Goal: Task Accomplishment & Management: Use online tool/utility

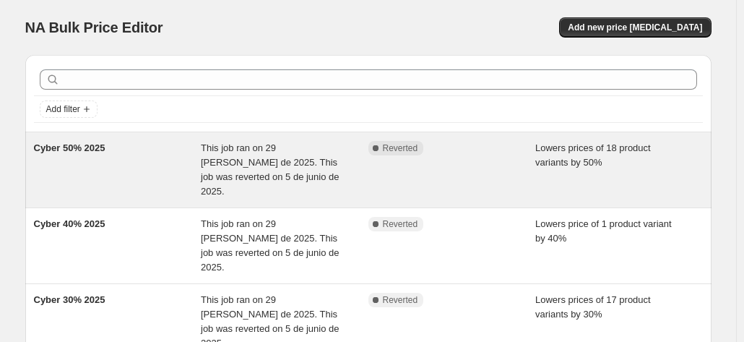
click at [200, 163] on div "Cyber 50% 2025" at bounding box center [118, 170] width 168 height 58
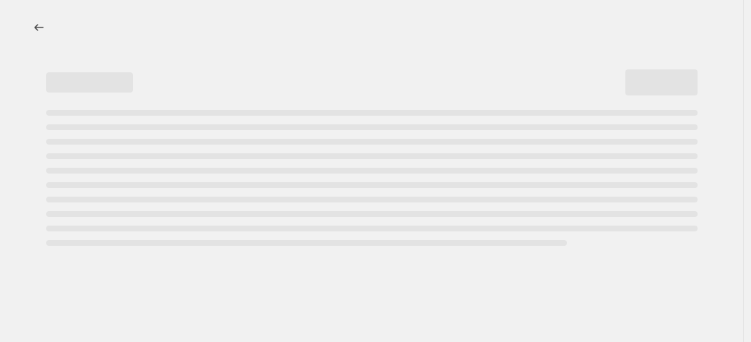
select select "percentage"
select select "tag"
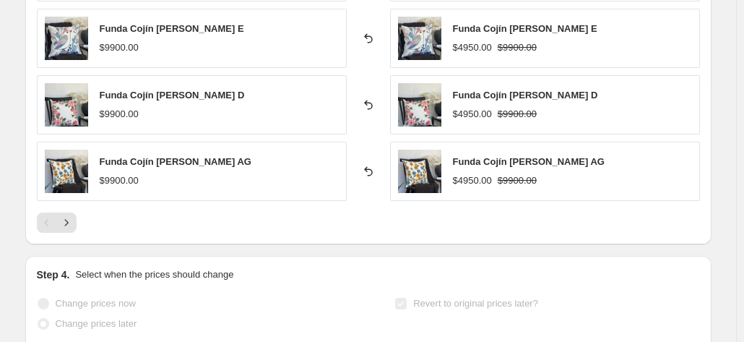
scroll to position [1240, 0]
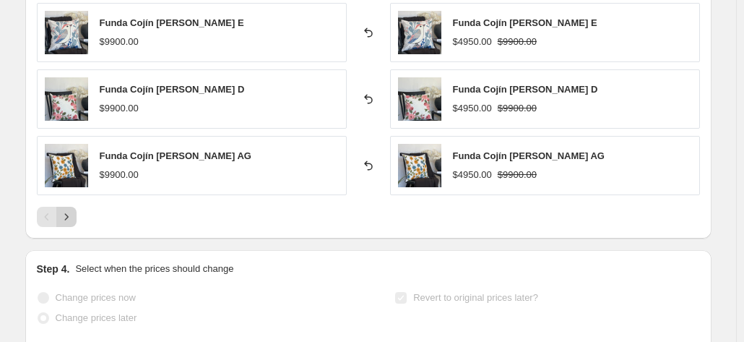
click at [73, 216] on icon "Next" at bounding box center [66, 216] width 14 height 14
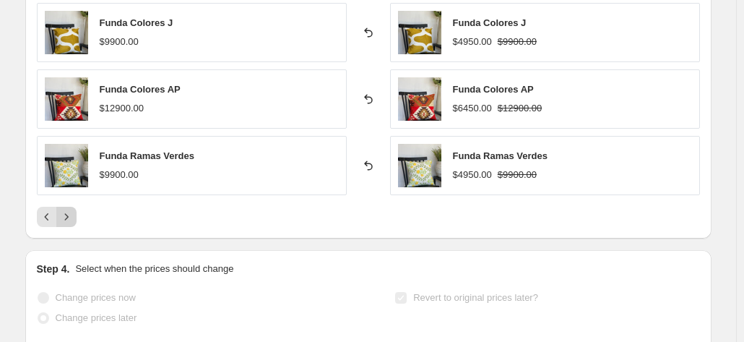
click at [72, 209] on icon "Next" at bounding box center [66, 216] width 14 height 14
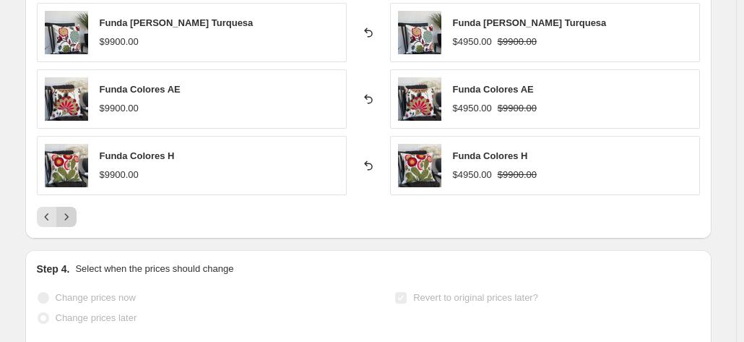
click at [69, 215] on icon "Next" at bounding box center [66, 216] width 14 height 14
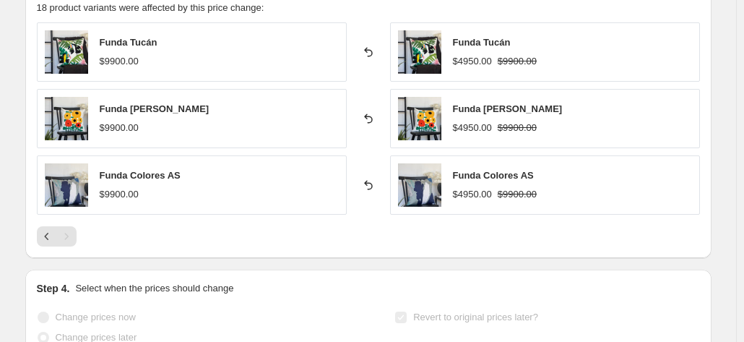
scroll to position [1086, 0]
click at [41, 236] on button "Previous" at bounding box center [47, 237] width 20 height 20
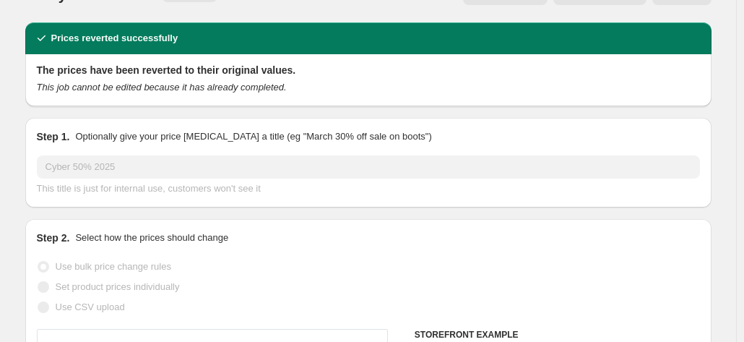
scroll to position [0, 0]
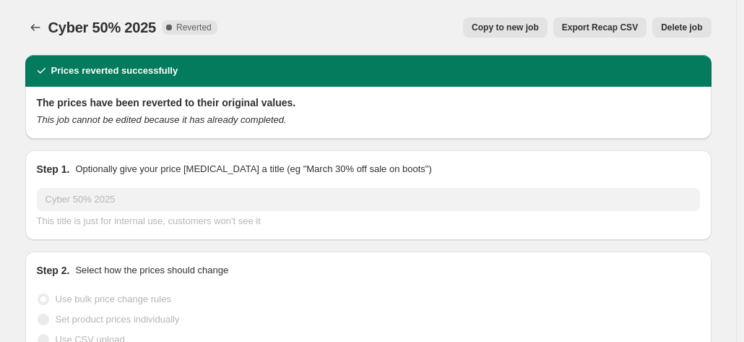
click at [702, 30] on span "Delete job" at bounding box center [681, 28] width 41 height 12
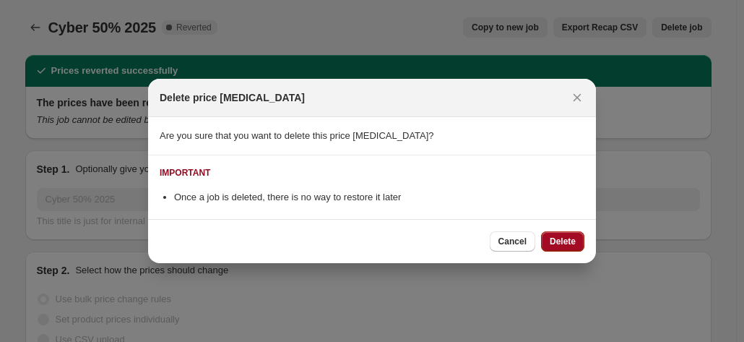
click at [570, 246] on span "Delete" at bounding box center [563, 241] width 26 height 12
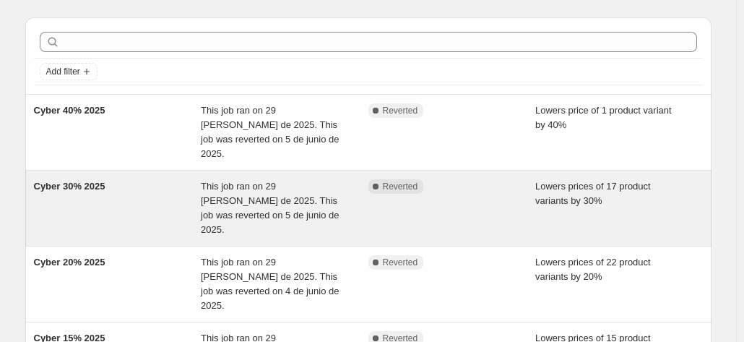
scroll to position [37, 0]
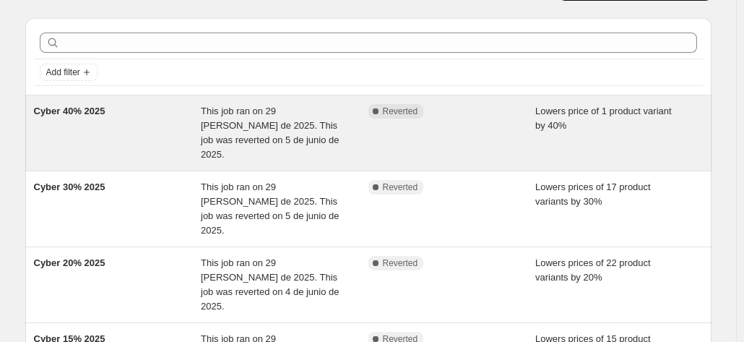
click at [594, 124] on div "Lowers price of 1 product variant by 40%" at bounding box center [619, 133] width 168 height 58
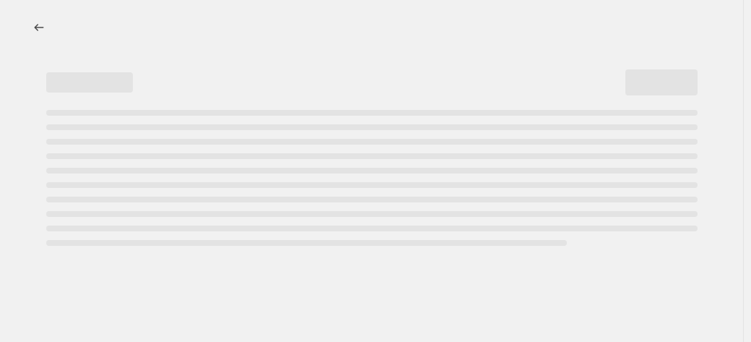
select select "percentage"
select select "tag"
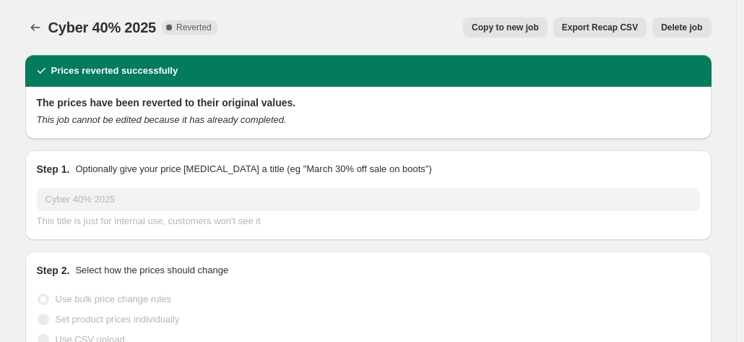
click at [686, 28] on span "Delete job" at bounding box center [681, 28] width 41 height 12
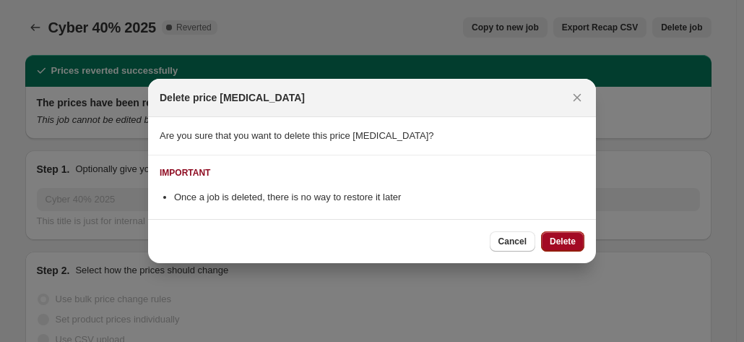
click at [561, 249] on button "Delete" at bounding box center [562, 241] width 43 height 20
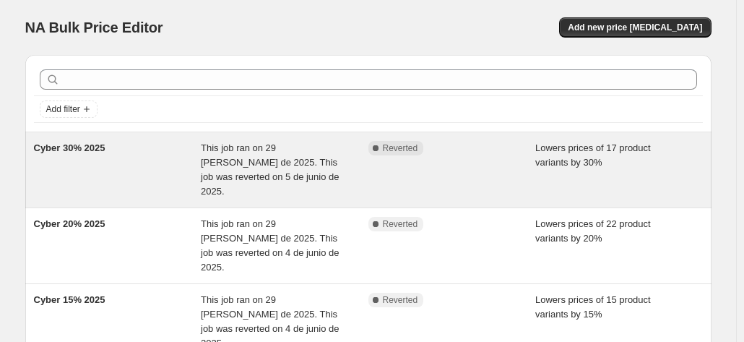
click at [366, 160] on div "This job ran on 29 de mayo de 2025. This job was reverted on 5 de junio de 2025." at bounding box center [285, 170] width 168 height 58
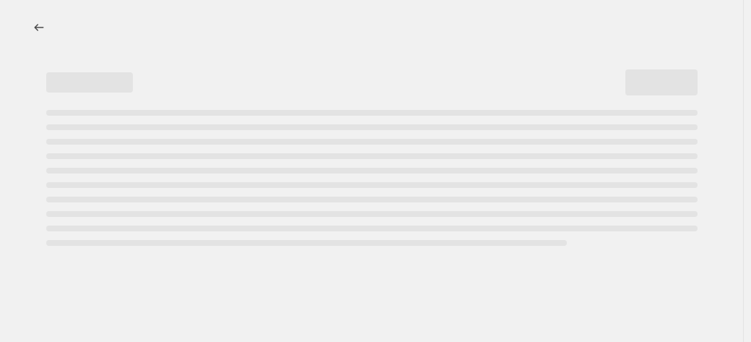
select select "percentage"
select select "tag"
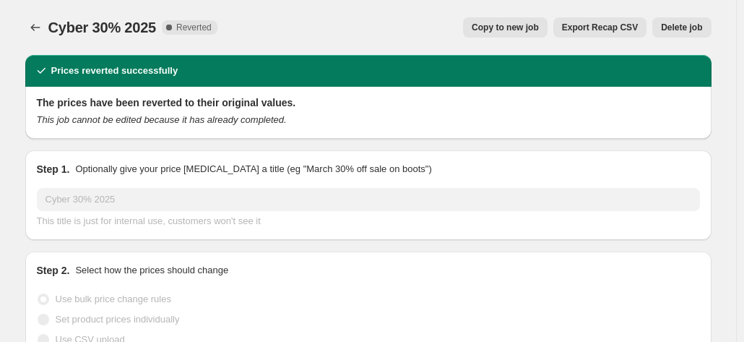
click at [680, 22] on button "Delete job" at bounding box center [681, 27] width 59 height 20
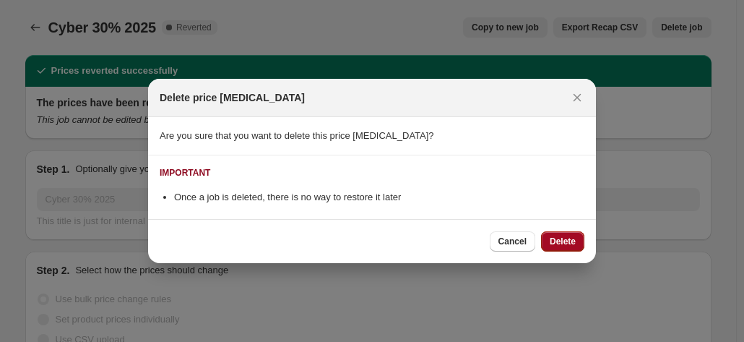
click at [549, 241] on button "Delete" at bounding box center [562, 241] width 43 height 20
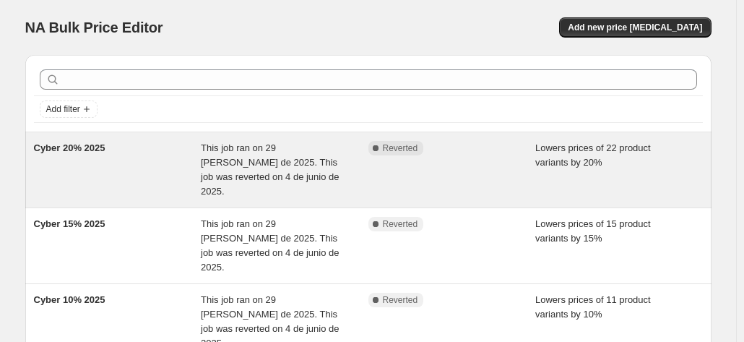
click at [501, 165] on div "Complete Reverted" at bounding box center [452, 170] width 168 height 58
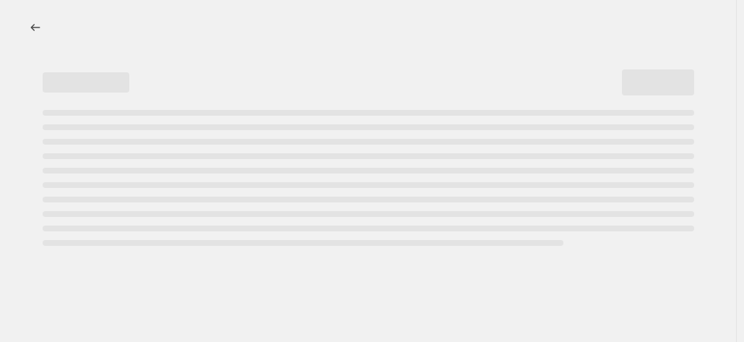
select select "percentage"
select select "tag"
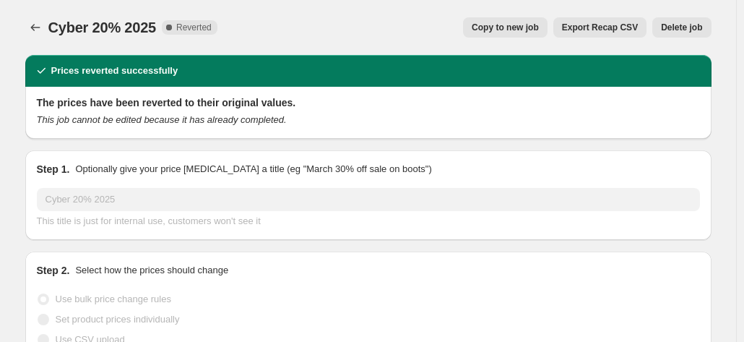
click at [685, 30] on span "Delete job" at bounding box center [681, 28] width 41 height 12
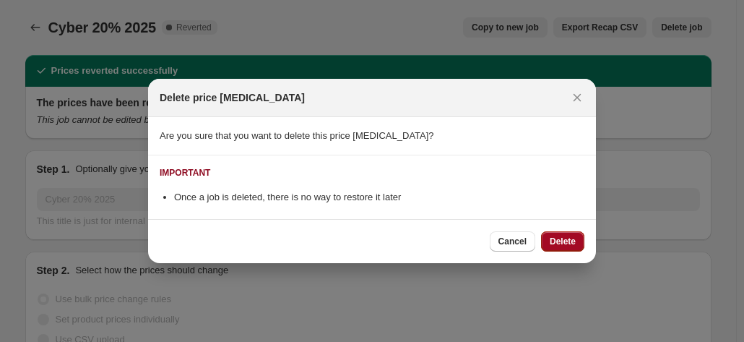
click at [567, 238] on span "Delete" at bounding box center [563, 241] width 26 height 12
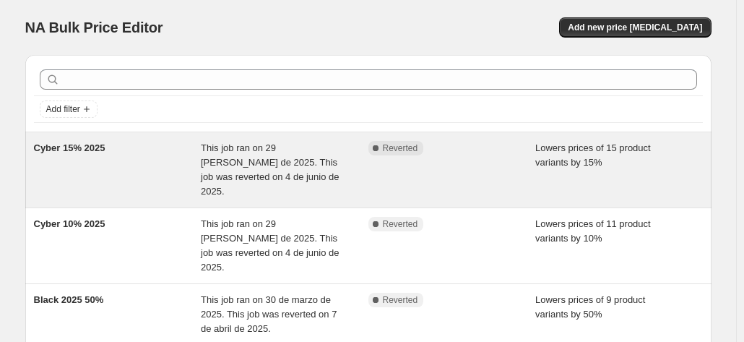
click at [509, 165] on div "Complete Reverted" at bounding box center [452, 170] width 168 height 58
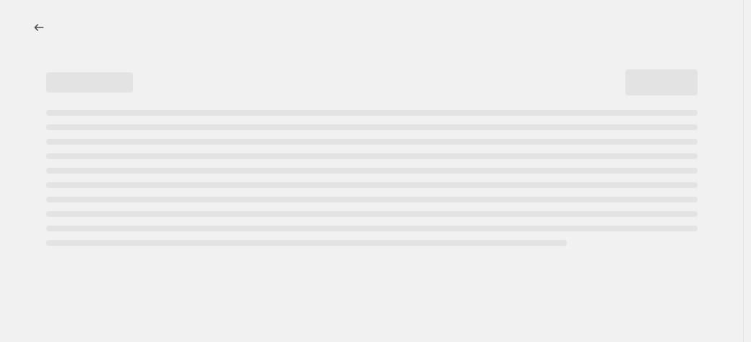
select select "percentage"
select select "tag"
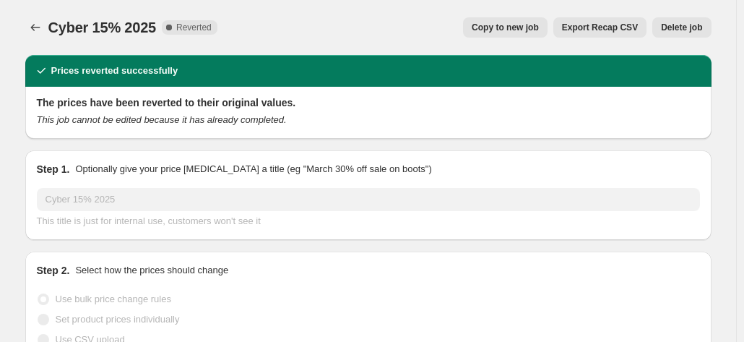
click at [687, 25] on span "Delete job" at bounding box center [681, 28] width 41 height 12
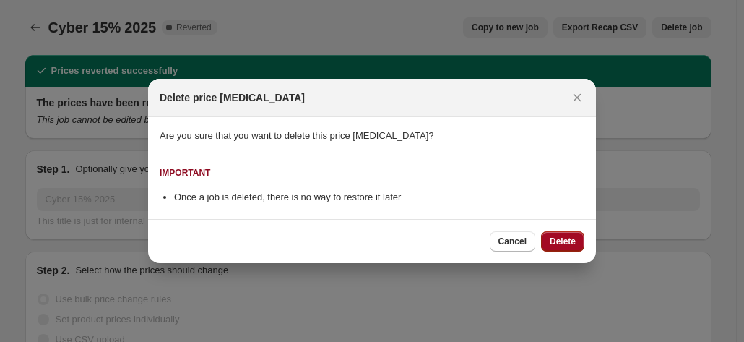
click at [561, 238] on span "Delete" at bounding box center [563, 241] width 26 height 12
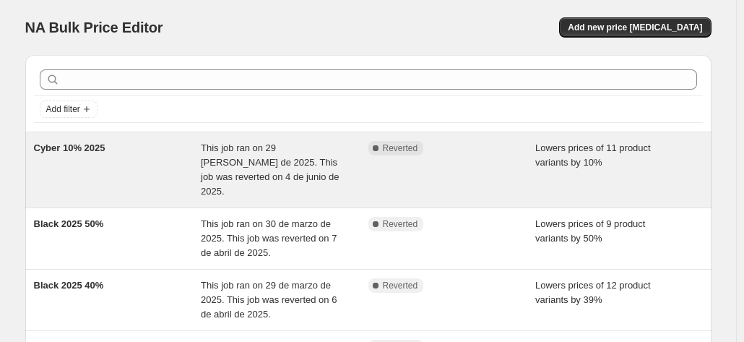
click at [474, 163] on div "Complete Reverted" at bounding box center [452, 170] width 168 height 58
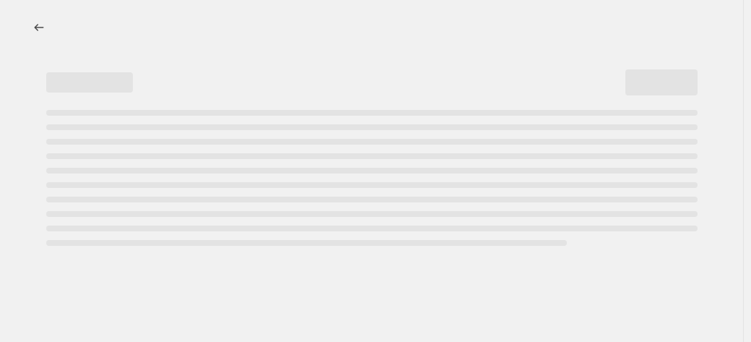
select select "percentage"
select select "tag"
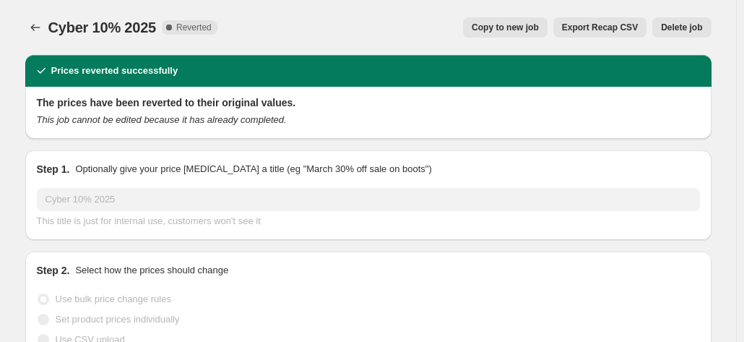
click at [689, 32] on span "Delete job" at bounding box center [681, 28] width 41 height 12
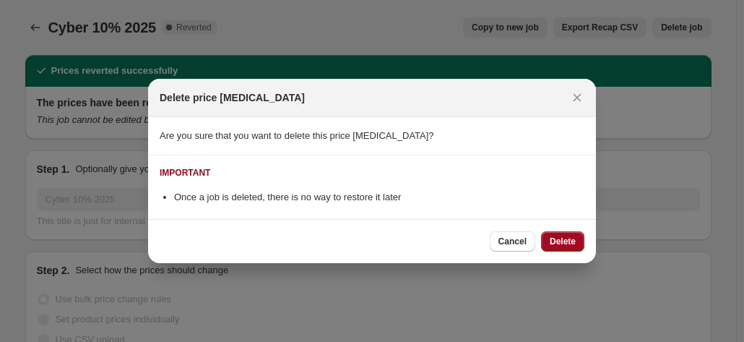
click at [572, 235] on span "Delete" at bounding box center [563, 241] width 26 height 12
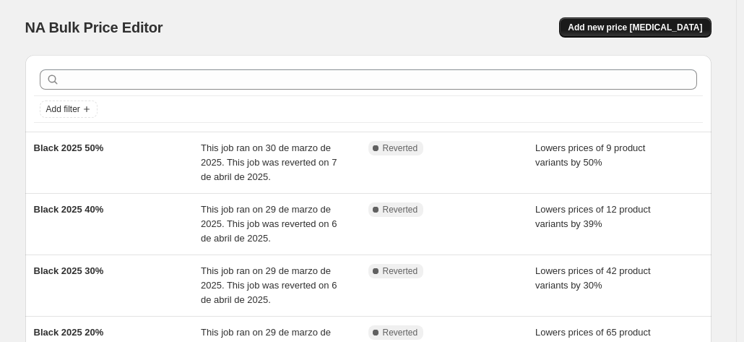
click at [656, 28] on span "Add new price [MEDICAL_DATA]" at bounding box center [635, 28] width 134 height 12
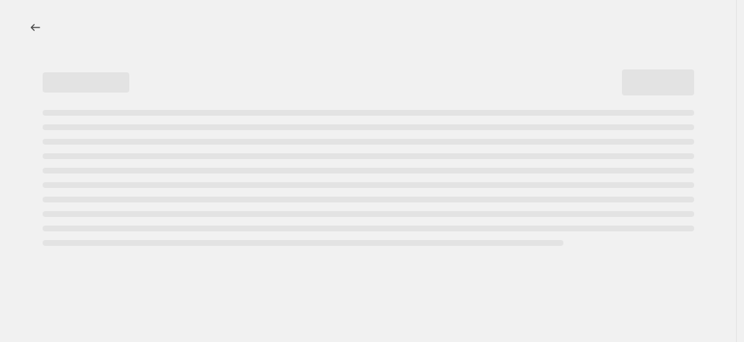
select select "percentage"
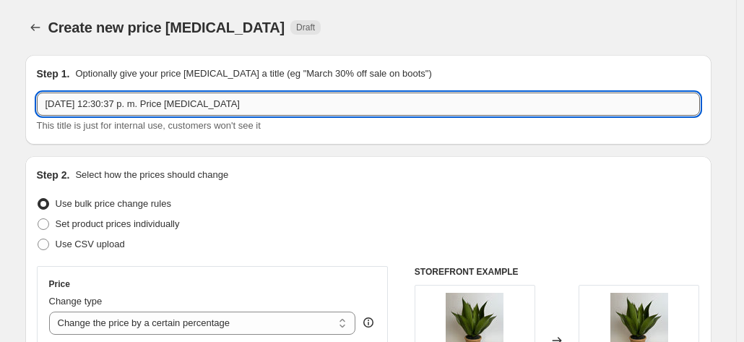
click at [217, 105] on input "[DATE] 12:30:37 p. m. Price [MEDICAL_DATA]" at bounding box center [368, 103] width 663 height 23
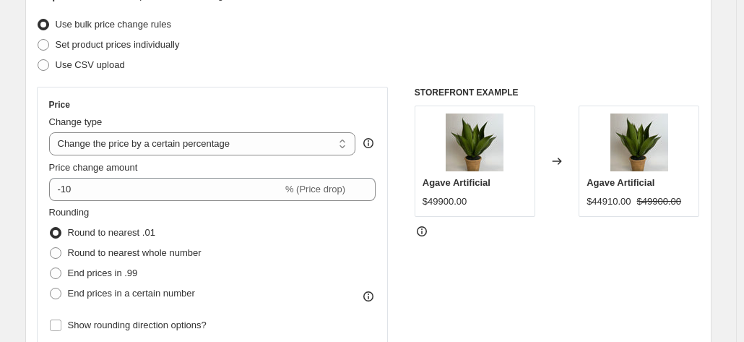
scroll to position [180, 0]
type input "Cyber 10% 2025"
click at [191, 144] on select "Change the price to a certain amount Change the price by a certain amount Chang…" at bounding box center [202, 142] width 307 height 23
click at [208, 93] on div "Price Change type Change the price to a certain amount Change the price by a ce…" at bounding box center [213, 216] width 352 height 261
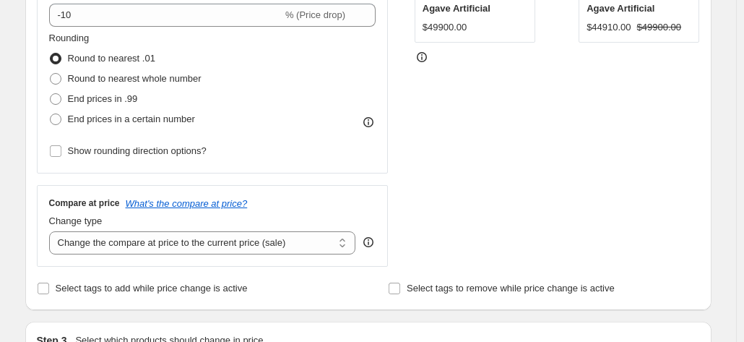
scroll to position [361, 0]
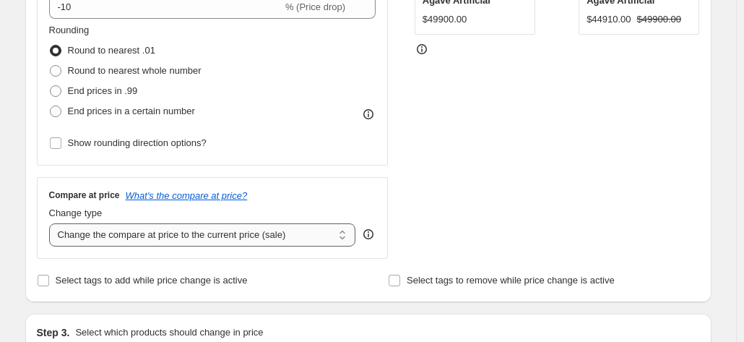
click at [216, 236] on select "Change the compare at price to the current price (sale) Change the compare at p…" at bounding box center [202, 234] width 307 height 23
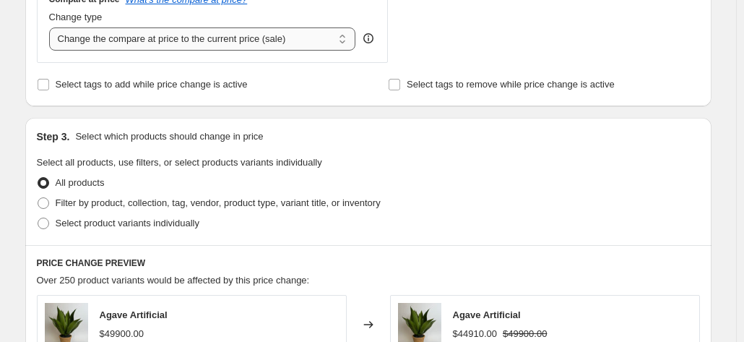
scroll to position [558, 0]
click at [46, 199] on span at bounding box center [44, 202] width 12 height 12
click at [38, 197] on input "Filter by product, collection, tag, vendor, product type, variant title, or inv…" at bounding box center [38, 196] width 1 height 1
radio input "true"
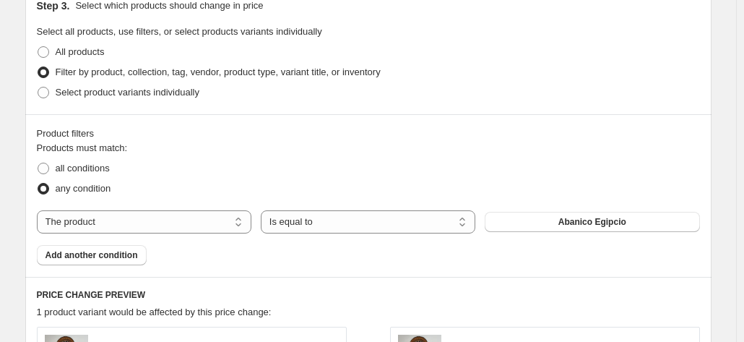
scroll to position [689, 0]
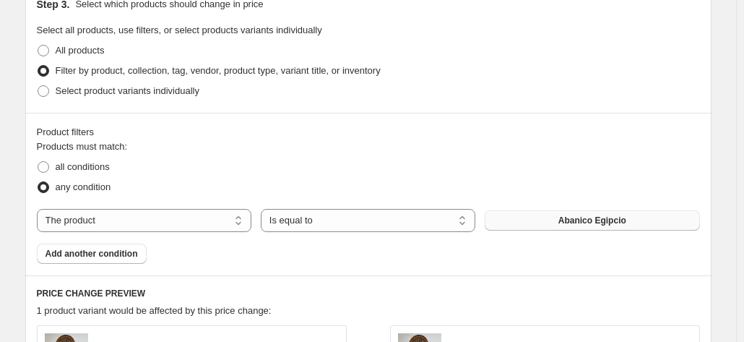
click at [563, 217] on button "Abanico Egipcio" at bounding box center [592, 220] width 215 height 20
click at [188, 212] on select "The product The product's collection The product's tag The product's vendor The…" at bounding box center [144, 220] width 215 height 23
select select "tag"
click at [516, 220] on button "100 piezas poker" at bounding box center [592, 220] width 215 height 20
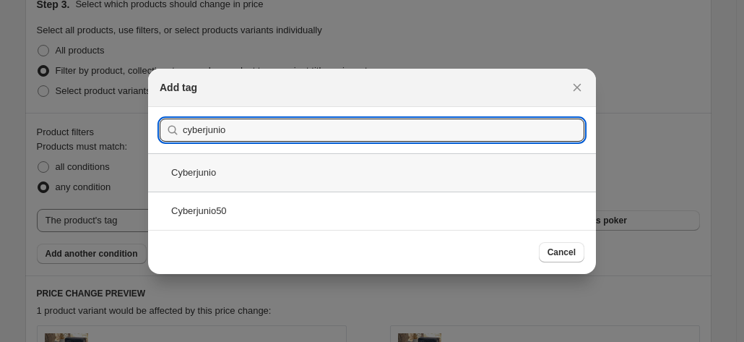
type input "cyberjunio10"
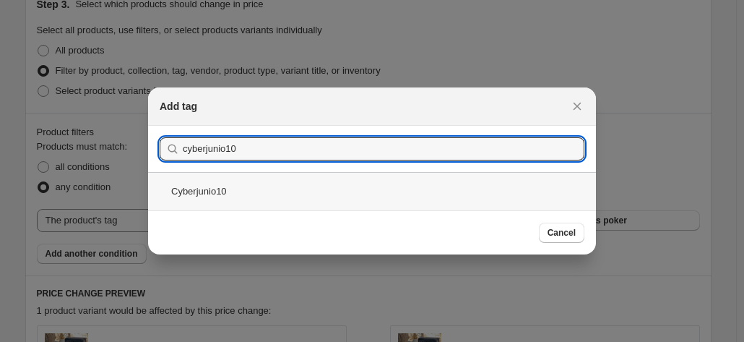
click at [193, 194] on div "Cyberjunio10" at bounding box center [372, 191] width 448 height 38
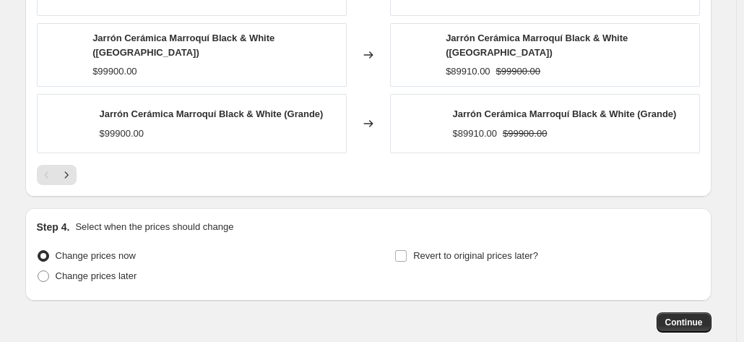
scroll to position [1219, 0]
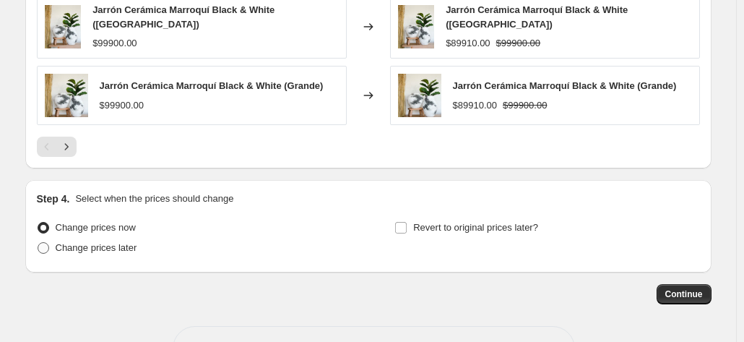
click at [46, 242] on span at bounding box center [44, 248] width 12 height 12
click at [38, 242] on input "Change prices later" at bounding box center [38, 242] width 1 height 1
radio input "true"
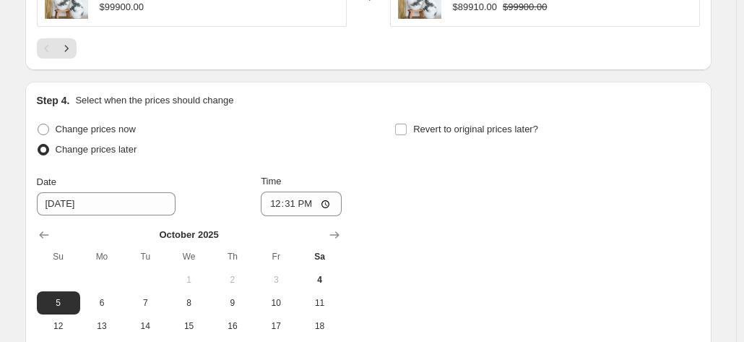
scroll to position [1320, 0]
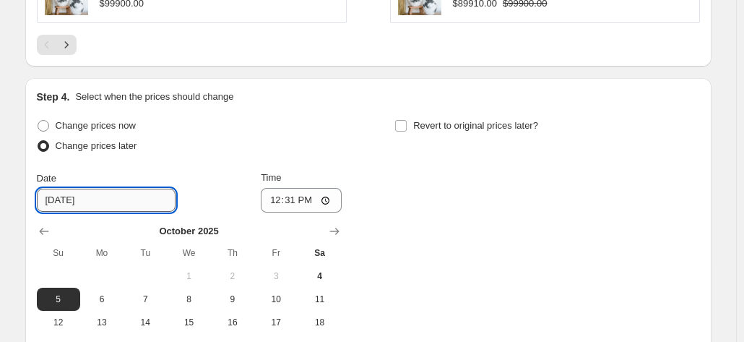
click at [51, 196] on input "[DATE]" at bounding box center [106, 200] width 139 height 23
click at [66, 194] on input "[DATE]" at bounding box center [106, 200] width 139 height 23
type input "[DATE]"
click at [311, 189] on input "12:31" at bounding box center [301, 200] width 81 height 25
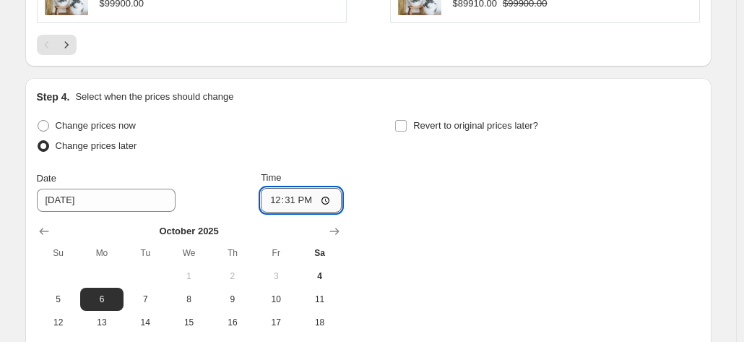
click at [327, 191] on input "12:31" at bounding box center [301, 200] width 81 height 25
type input "00:00"
click at [232, 128] on div "Change prices now" at bounding box center [189, 126] width 305 height 20
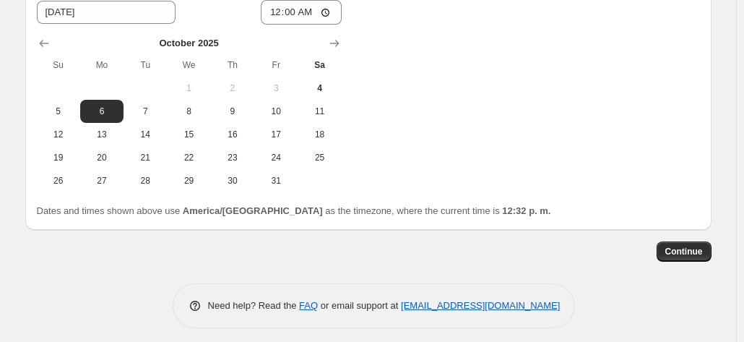
scroll to position [1274, 0]
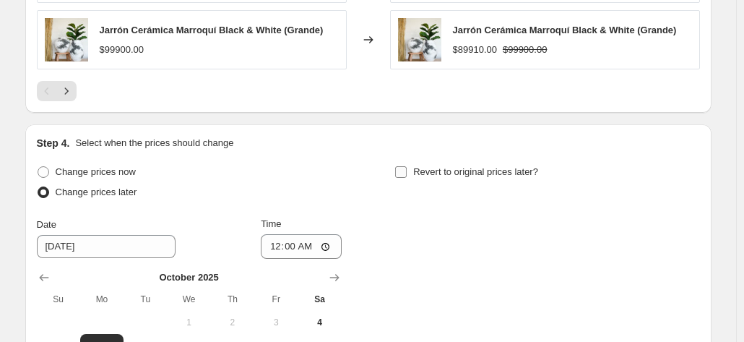
click at [402, 168] on input "Revert to original prices later?" at bounding box center [401, 172] width 12 height 12
checkbox input "true"
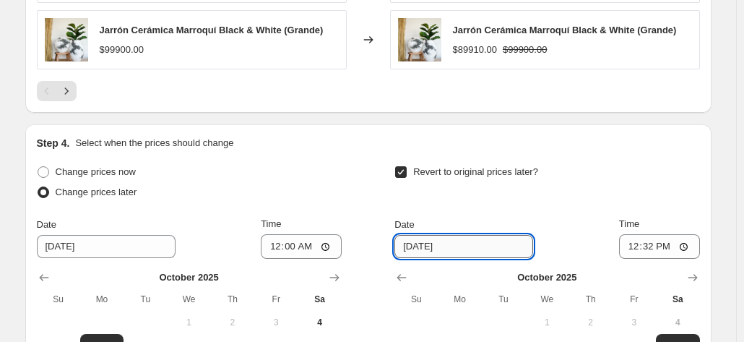
click at [418, 240] on input "[DATE]" at bounding box center [463, 246] width 139 height 23
click at [434, 238] on input "[DATE]" at bounding box center [463, 246] width 139 height 23
click at [425, 241] on input "[DATE]" at bounding box center [463, 246] width 139 height 23
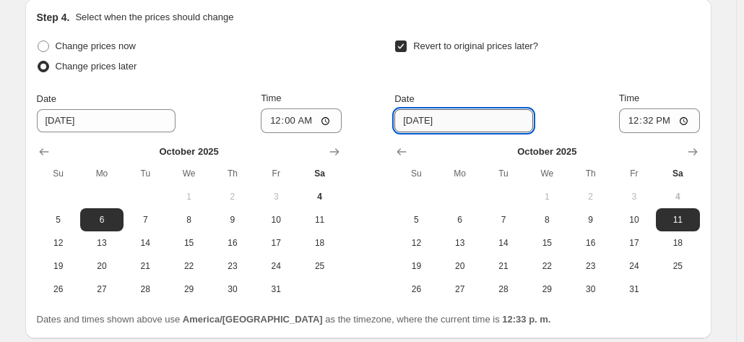
scroll to position [1401, 0]
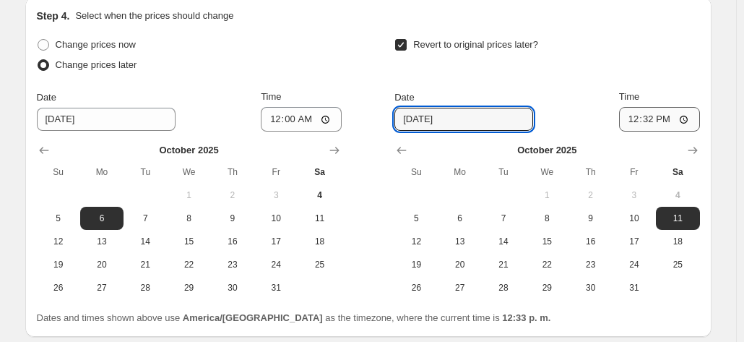
type input "[DATE]"
click at [663, 112] on input "12:32" at bounding box center [659, 119] width 81 height 25
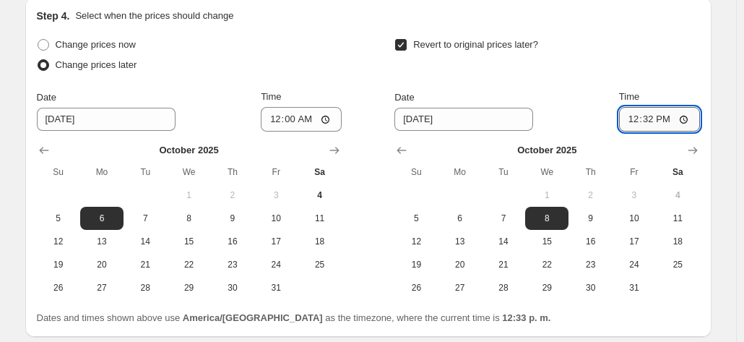
click at [654, 116] on input "12:32" at bounding box center [659, 119] width 81 height 25
click at [652, 115] on input "00:00" at bounding box center [659, 119] width 81 height 25
type input "23:59"
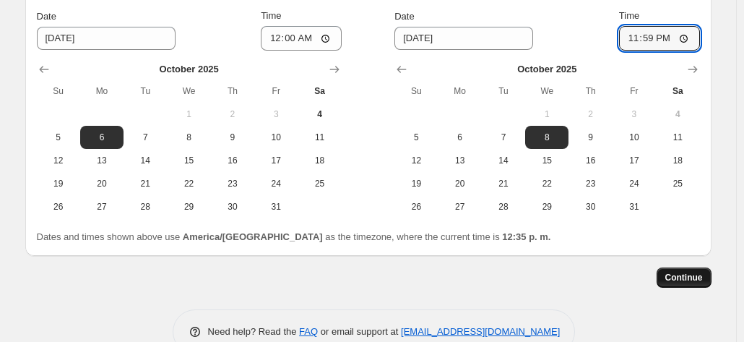
scroll to position [1484, 0]
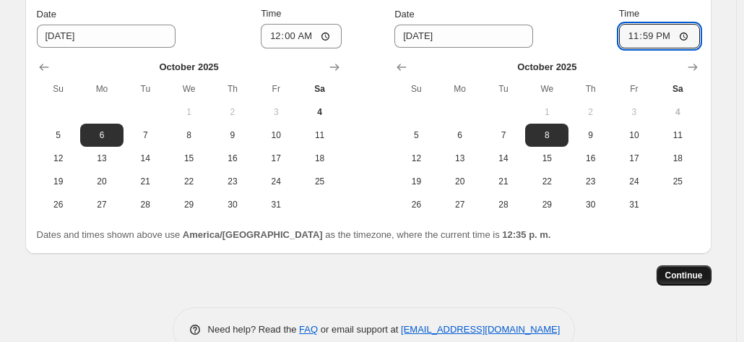
click at [682, 275] on button "Continue" at bounding box center [684, 275] width 55 height 20
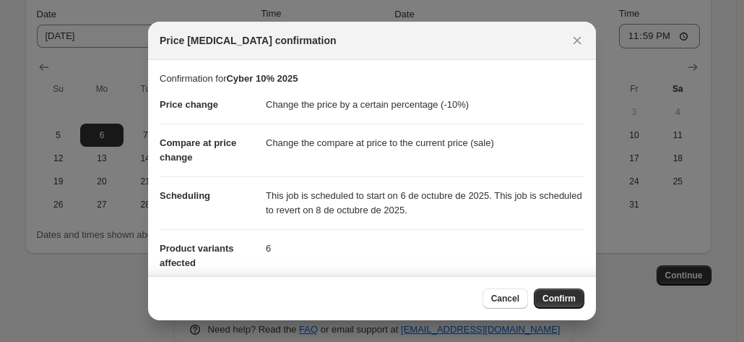
scroll to position [129, 0]
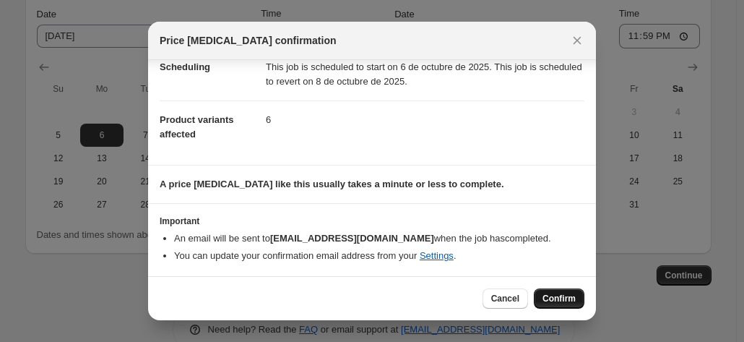
click at [559, 298] on span "Confirm" at bounding box center [558, 299] width 33 height 12
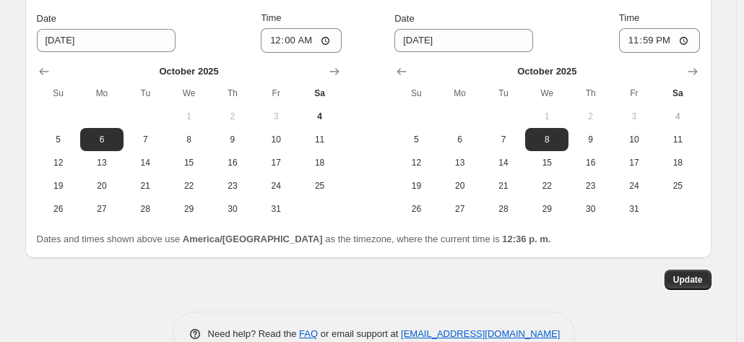
scroll to position [1596, 0]
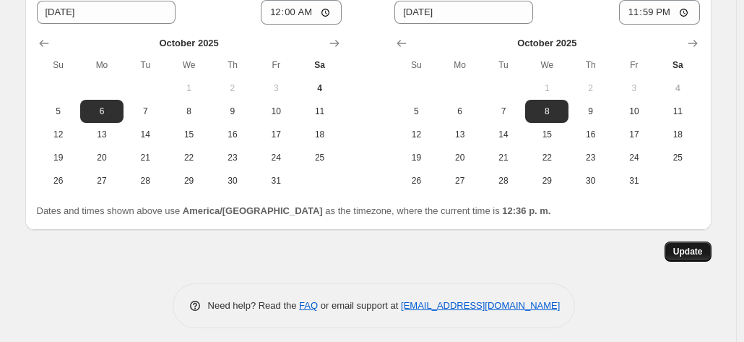
click at [686, 246] on span "Update" at bounding box center [688, 252] width 30 height 12
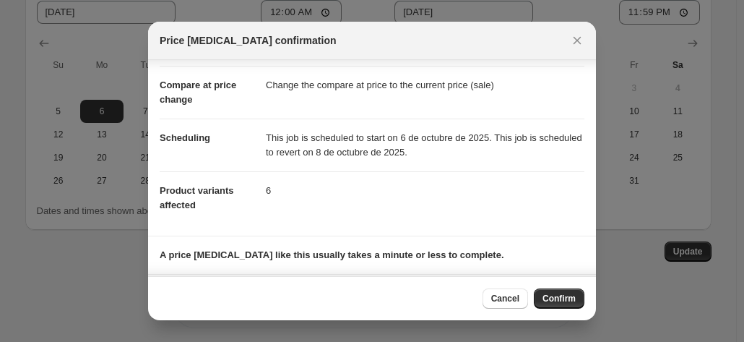
scroll to position [129, 0]
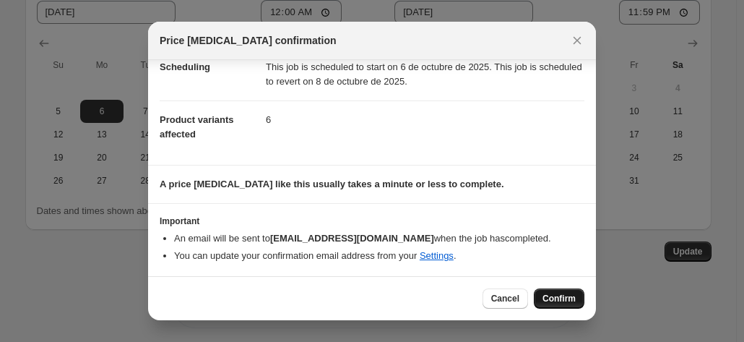
click at [551, 295] on span "Confirm" at bounding box center [558, 299] width 33 height 12
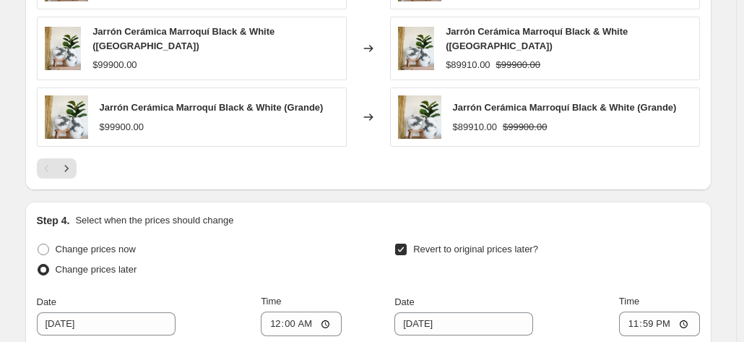
scroll to position [1596, 0]
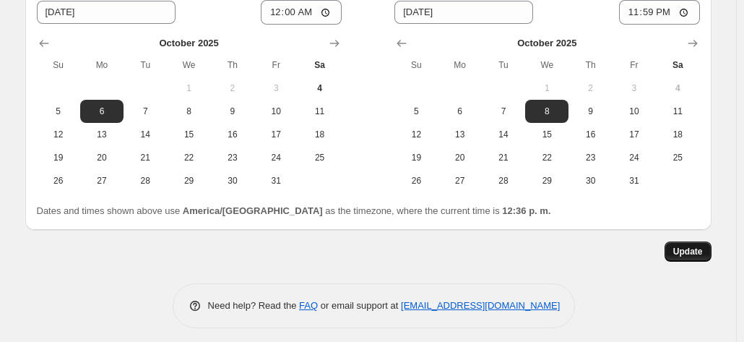
click at [685, 246] on span "Update" at bounding box center [688, 252] width 30 height 12
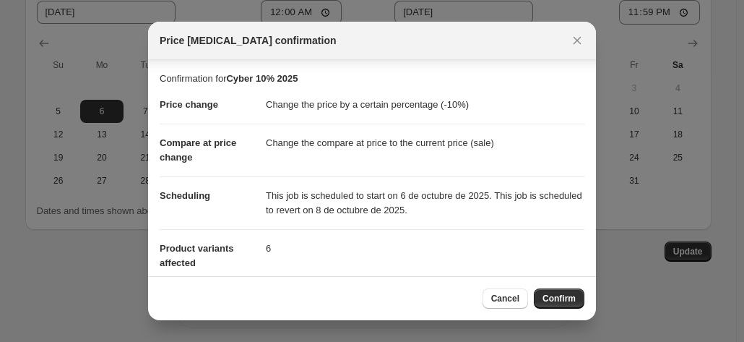
scroll to position [129, 0]
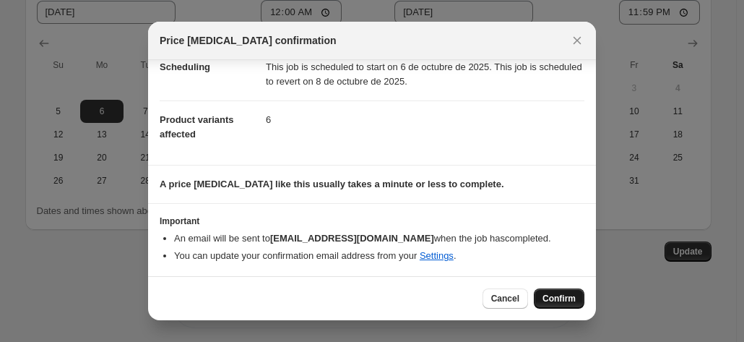
click at [542, 295] on button "Confirm" at bounding box center [559, 298] width 51 height 20
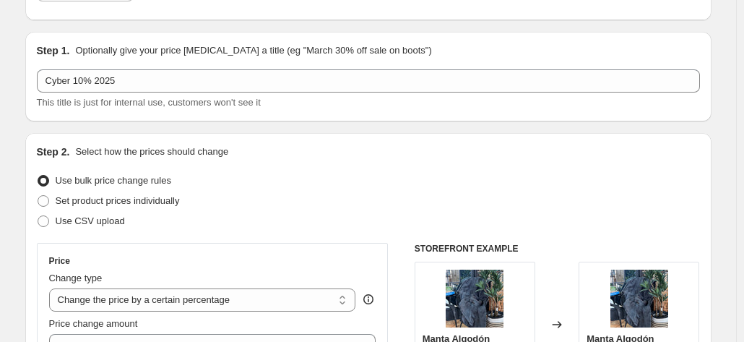
scroll to position [0, 0]
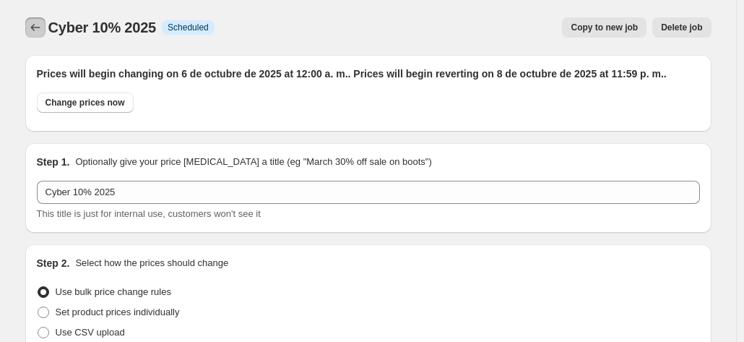
click at [36, 25] on icon "Price change jobs" at bounding box center [35, 27] width 14 height 14
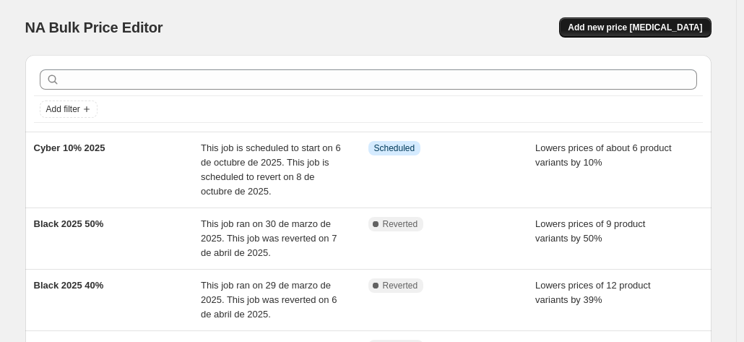
click at [640, 24] on span "Add new price [MEDICAL_DATA]" at bounding box center [635, 28] width 134 height 12
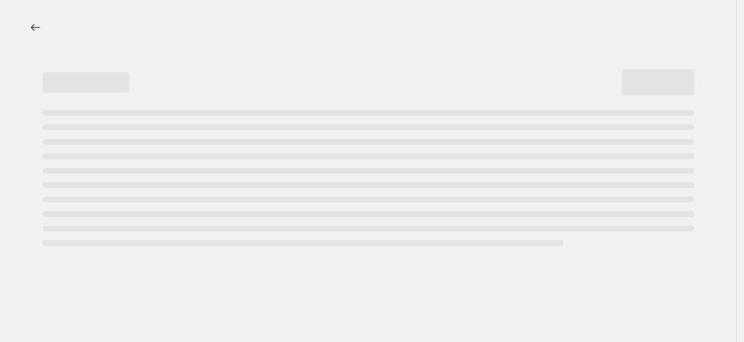
select select "percentage"
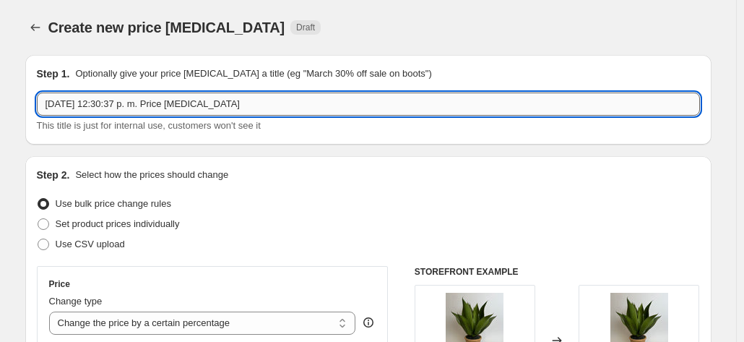
click at [100, 107] on input "[DATE] 12:30:37 p. m. Price [MEDICAL_DATA]" at bounding box center [368, 103] width 663 height 23
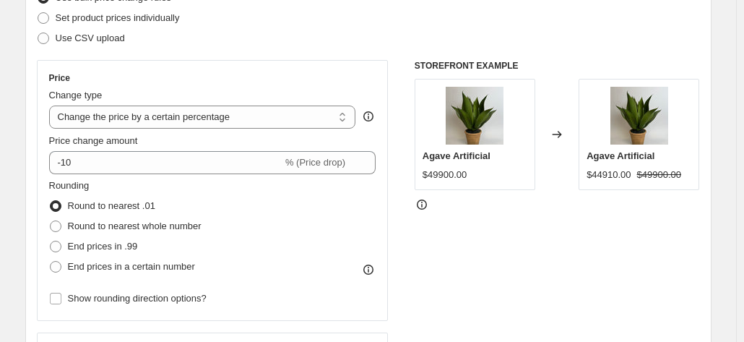
scroll to position [209, 0]
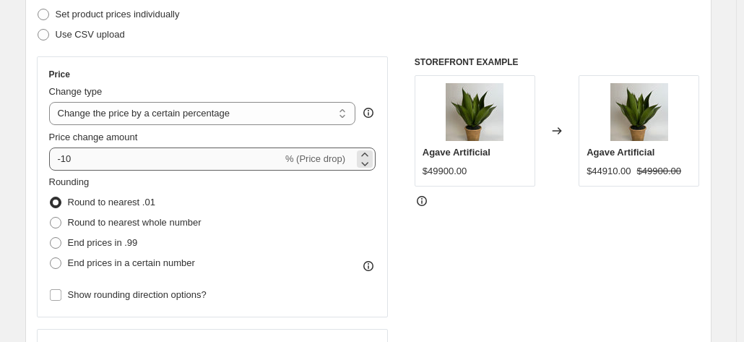
type input "Cyber 15% 2025"
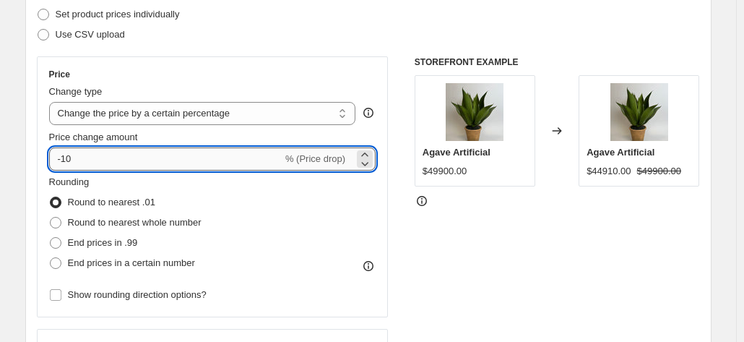
click at [79, 161] on input "-10" at bounding box center [165, 158] width 233 height 23
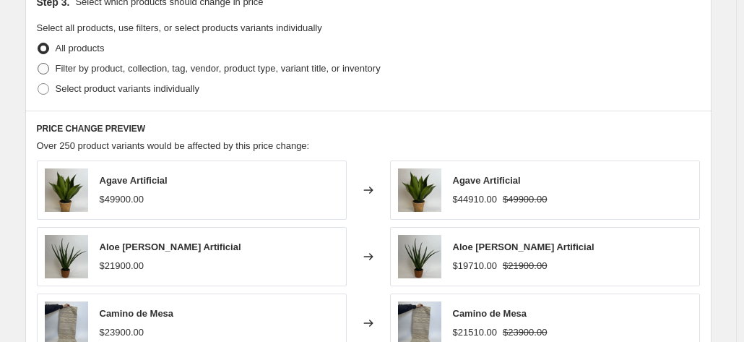
scroll to position [692, 0]
type input "-59"
click at [46, 64] on span at bounding box center [44, 68] width 12 height 12
click at [38, 63] on input "Filter by product, collection, tag, vendor, product type, variant title, or inv…" at bounding box center [38, 62] width 1 height 1
radio input "true"
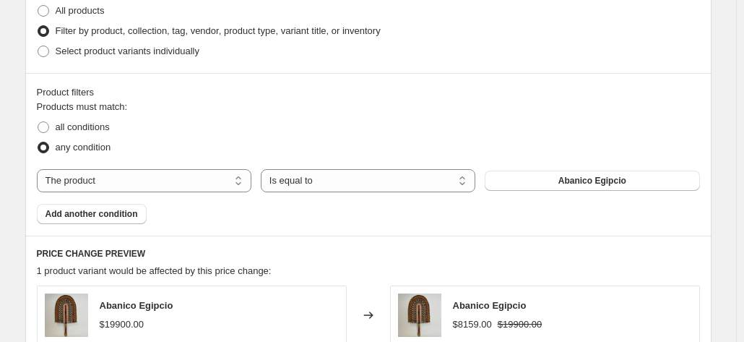
scroll to position [735, 0]
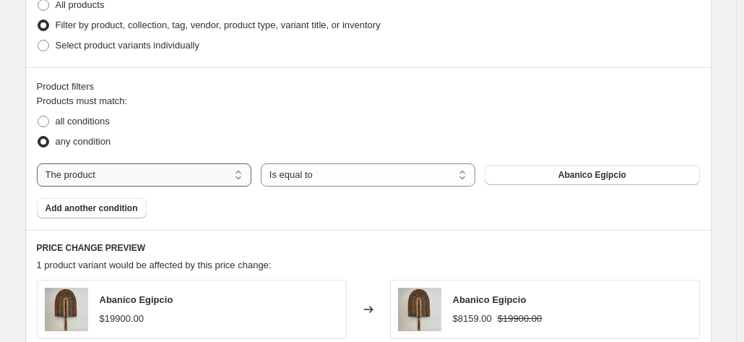
click at [170, 173] on select "The product The product's collection The product's tag The product's vendor The…" at bounding box center [144, 174] width 215 height 23
select select "tag"
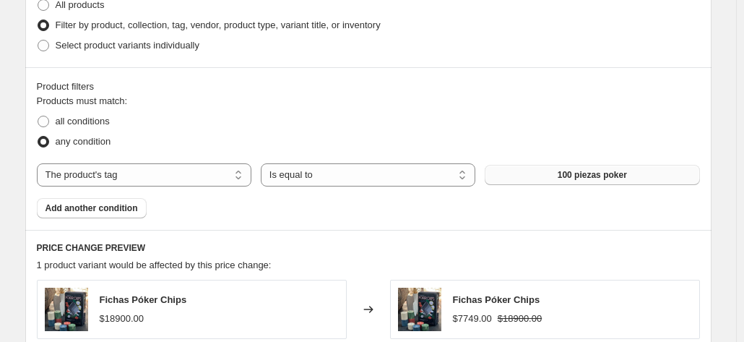
click at [555, 173] on button "100 piezas poker" at bounding box center [592, 175] width 215 height 20
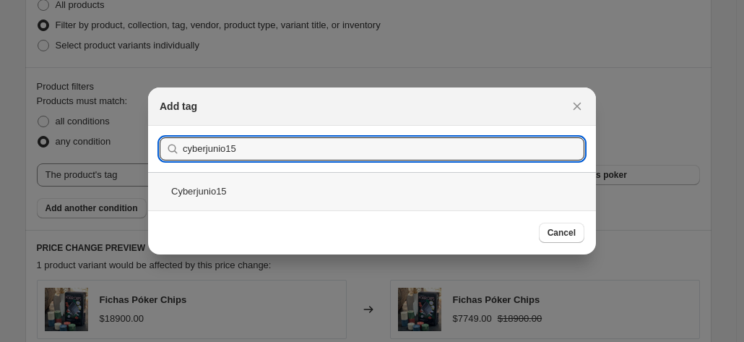
type input "cyberjunio15"
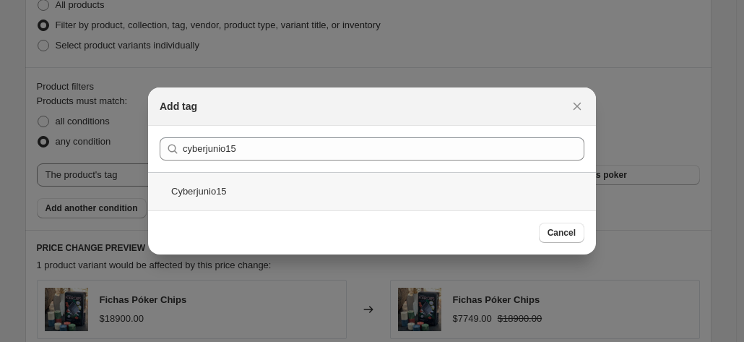
click at [215, 182] on div "Cyberjunio15" at bounding box center [372, 191] width 448 height 38
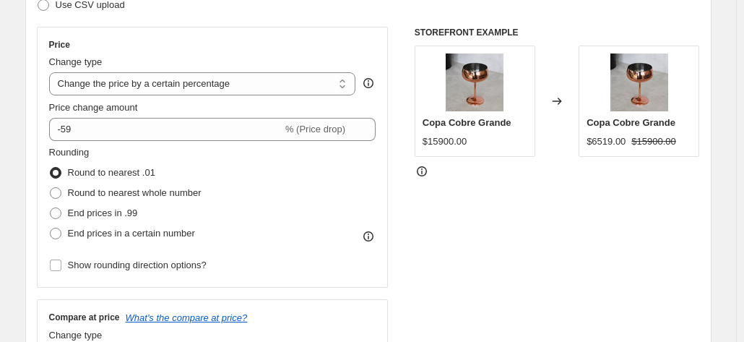
scroll to position [240, 0]
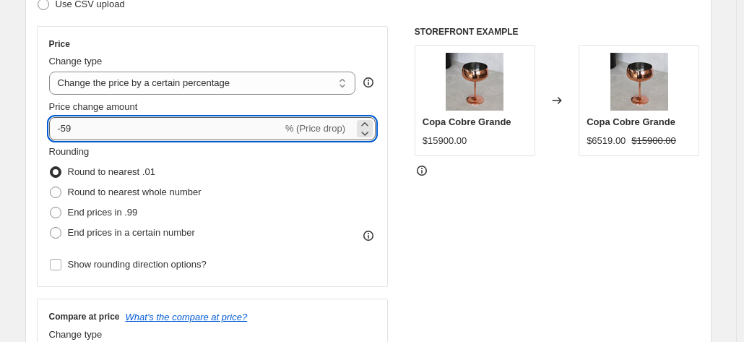
click at [88, 126] on input "-59" at bounding box center [165, 128] width 233 height 23
type input "-5"
type input "-15"
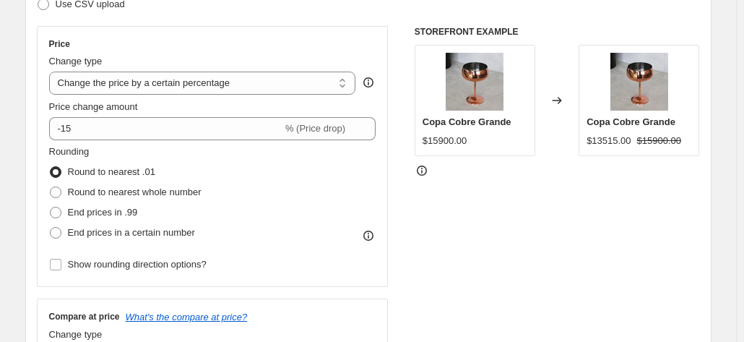
click at [292, 181] on div "Rounding Round to nearest .01 Round to nearest whole number End prices in .99 E…" at bounding box center [212, 193] width 327 height 98
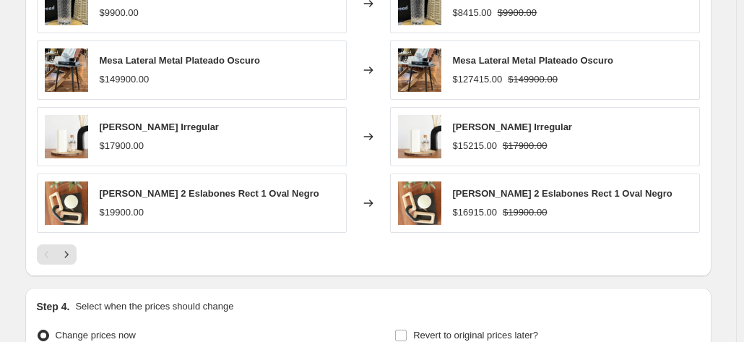
scroll to position [1261, 0]
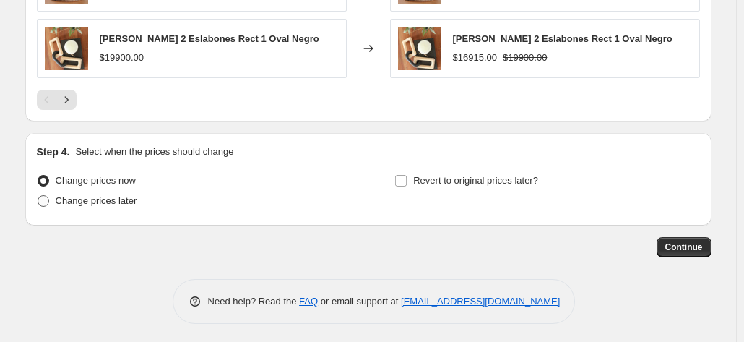
click at [43, 202] on span at bounding box center [44, 201] width 12 height 12
click at [38, 196] on input "Change prices later" at bounding box center [38, 195] width 1 height 1
radio input "true"
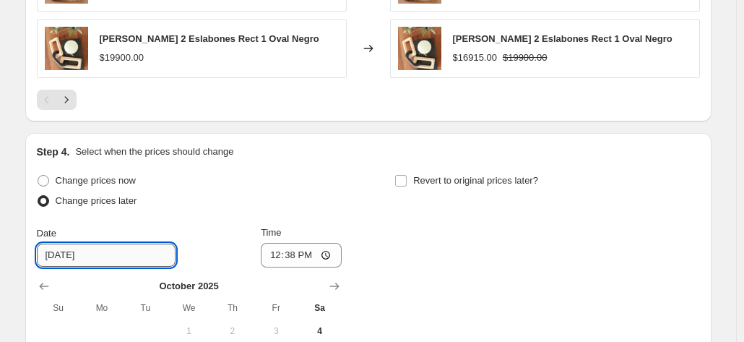
click at [66, 254] on input "[DATE]" at bounding box center [106, 254] width 139 height 23
type input "[DATE]"
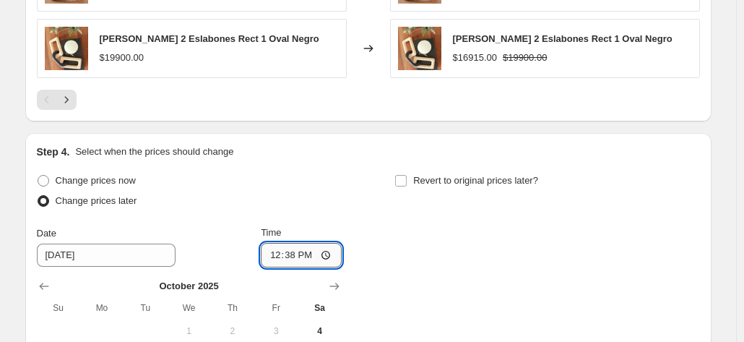
click at [301, 251] on input "12:38" at bounding box center [301, 255] width 81 height 25
type input "00:00"
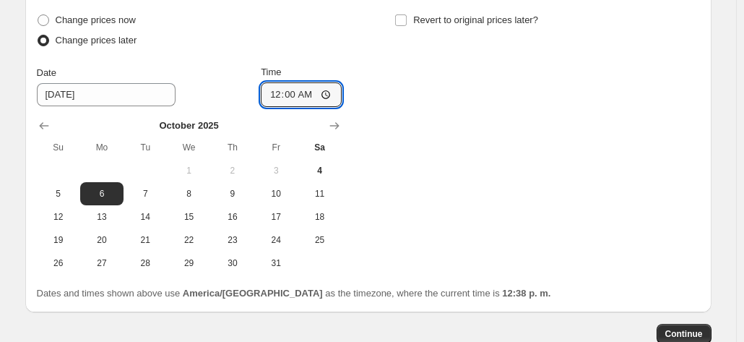
scroll to position [1423, 0]
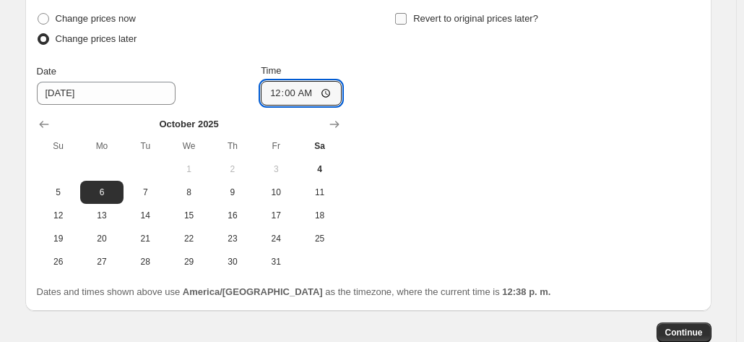
click at [413, 14] on label "Revert to original prices later?" at bounding box center [466, 19] width 144 height 20
click at [407, 14] on input "Revert to original prices later?" at bounding box center [401, 19] width 12 height 12
checkbox input "true"
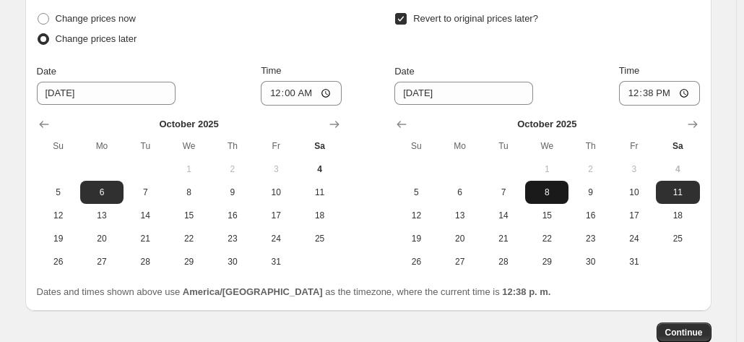
click at [545, 196] on button "8" at bounding box center [546, 192] width 43 height 23
type input "[DATE]"
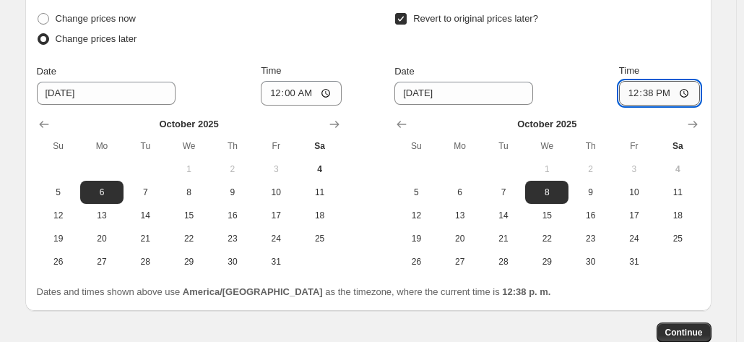
click at [651, 89] on input "12:38" at bounding box center [659, 93] width 81 height 25
type input "23:59"
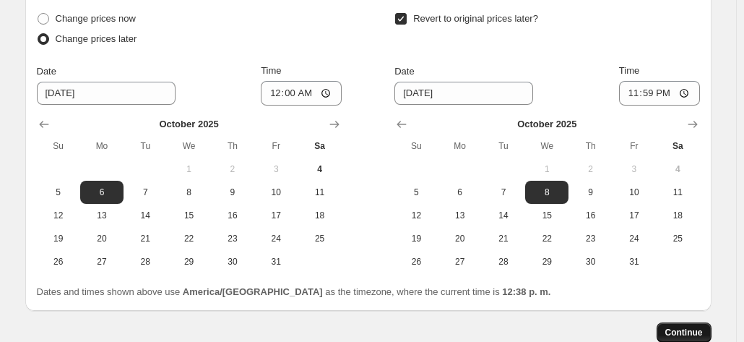
click at [678, 326] on span "Continue" at bounding box center [684, 332] width 38 height 12
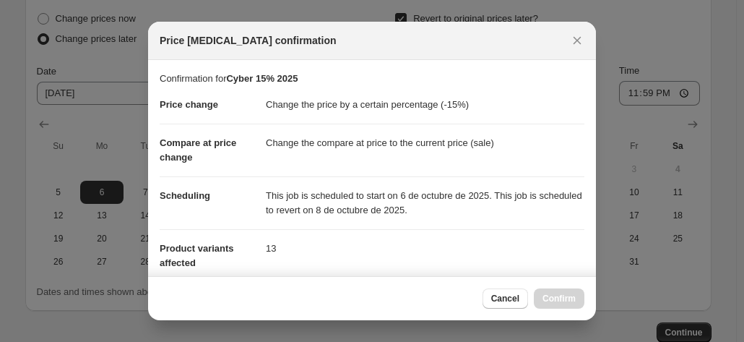
scroll to position [261, 0]
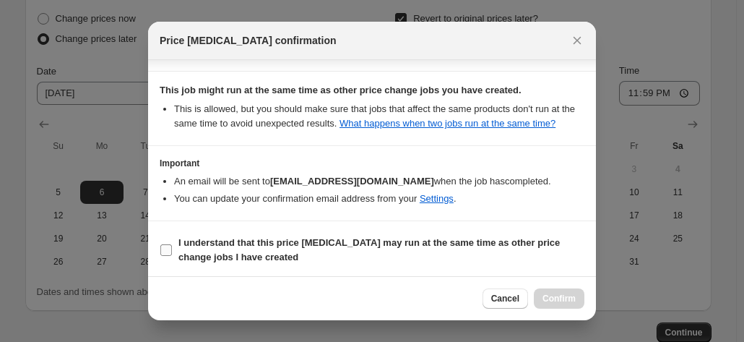
click at [168, 251] on input "I understand that this price [MEDICAL_DATA] may run at the same time as other p…" at bounding box center [166, 250] width 12 height 12
checkbox input "true"
click at [556, 298] on span "Confirm" at bounding box center [558, 299] width 33 height 12
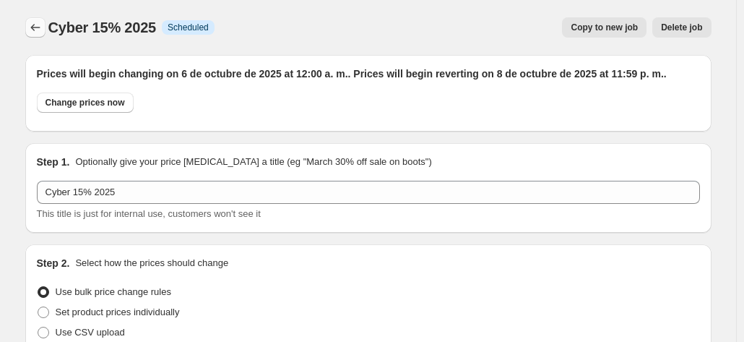
click at [37, 25] on icon "Price change jobs" at bounding box center [35, 27] width 14 height 14
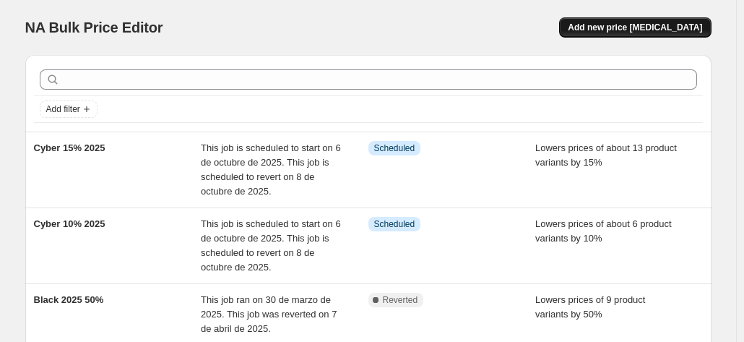
click at [631, 24] on span "Add new price [MEDICAL_DATA]" at bounding box center [635, 28] width 134 height 12
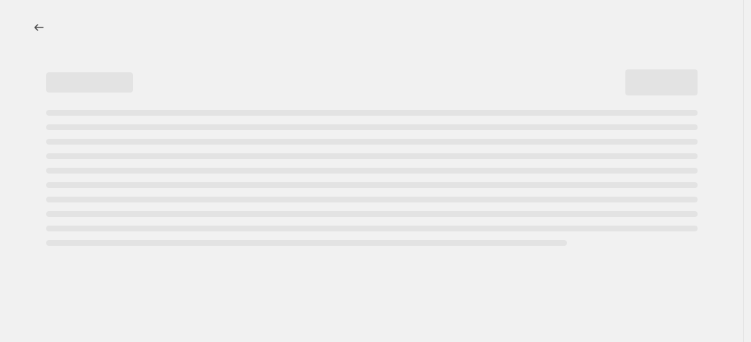
select select "percentage"
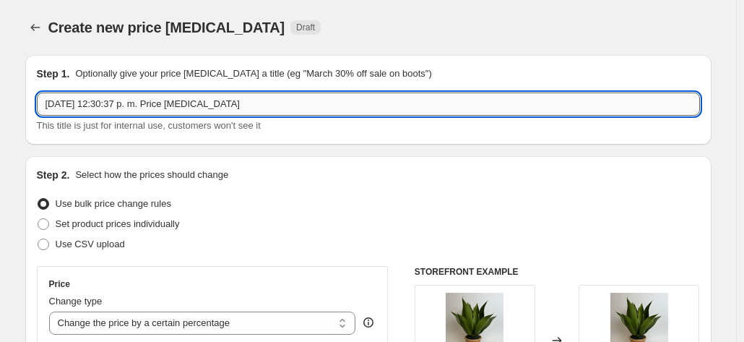
click at [107, 104] on input "[DATE] 12:30:37 p. m. Price [MEDICAL_DATA]" at bounding box center [368, 103] width 663 height 23
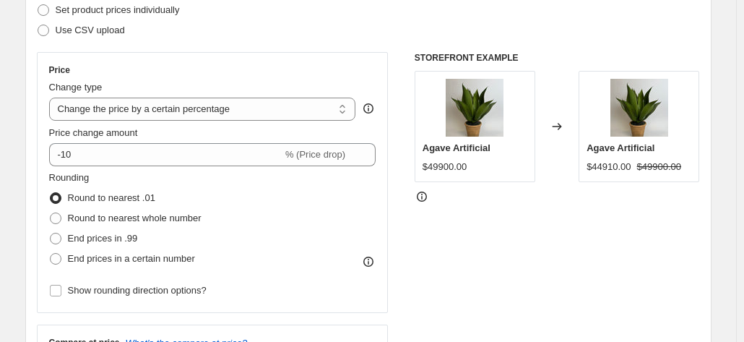
scroll to position [268, 0]
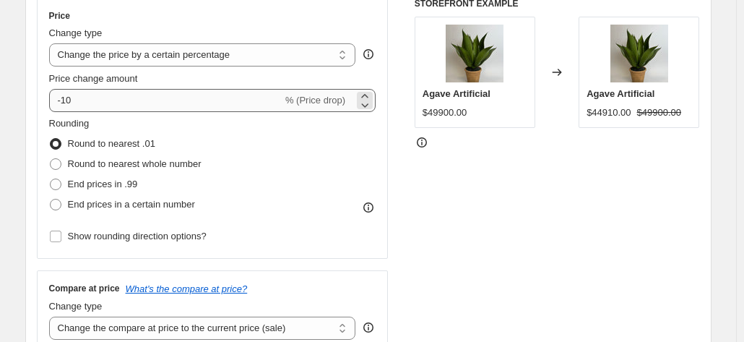
type input "Cyber 20% 2025"
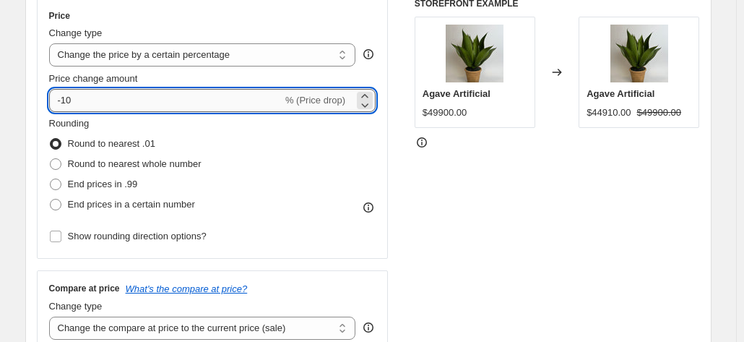
click at [79, 97] on input "-10" at bounding box center [165, 100] width 233 height 23
type input "-1"
type input "-20"
click at [271, 215] on div "Rounding Round to nearest .01 Round to nearest whole number End prices in .99 E…" at bounding box center [212, 181] width 327 height 130
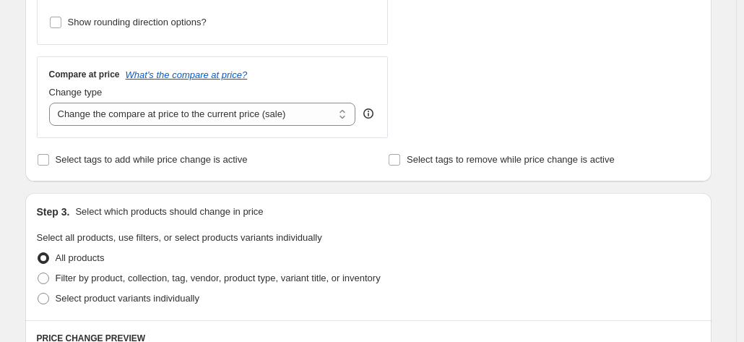
scroll to position [483, 0]
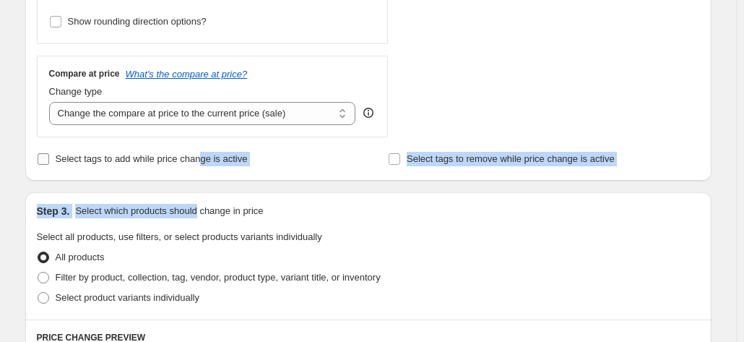
drag, startPoint x: 199, startPoint y: 187, endPoint x: 203, endPoint y: 148, distance: 39.2
click at [203, 148] on div "Step 1. Optionally give your price [MEDICAL_DATA] a title (eg "March 30% off sa…" at bounding box center [363, 212] width 698 height 1302
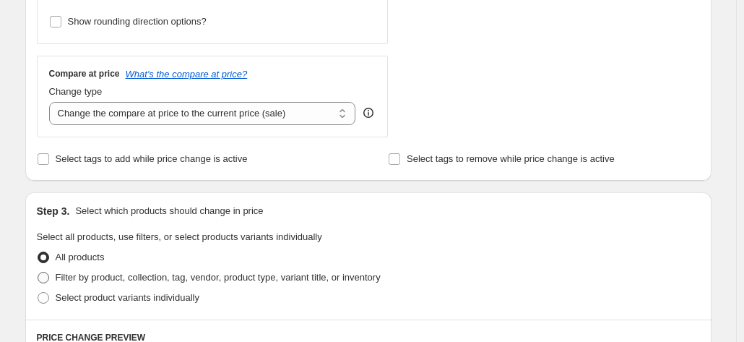
click at [46, 282] on span at bounding box center [44, 278] width 12 height 12
click at [38, 272] on input "Filter by product, collection, tag, vendor, product type, variant title, or inv…" at bounding box center [38, 272] width 1 height 1
radio input "true"
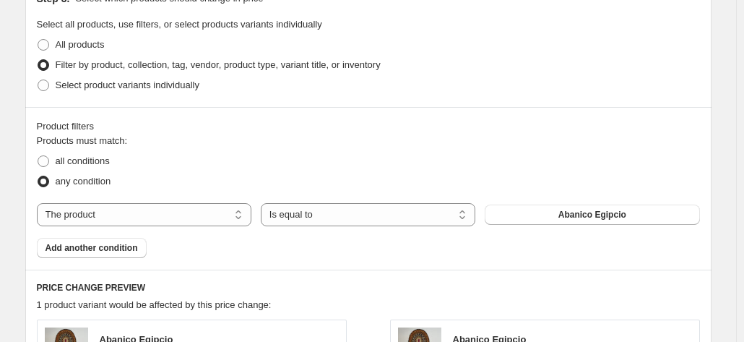
scroll to position [753, 0]
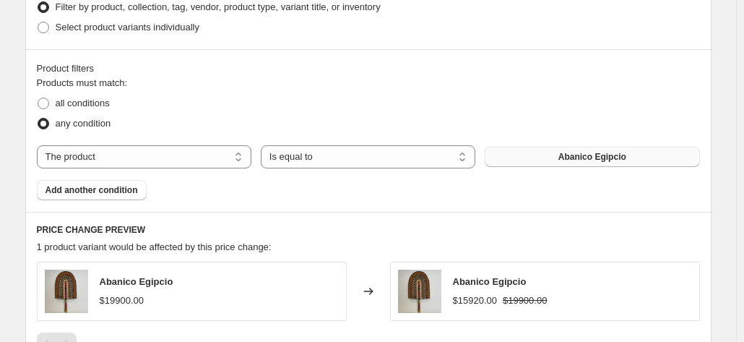
click at [519, 153] on button "Abanico Egipcio" at bounding box center [592, 157] width 215 height 20
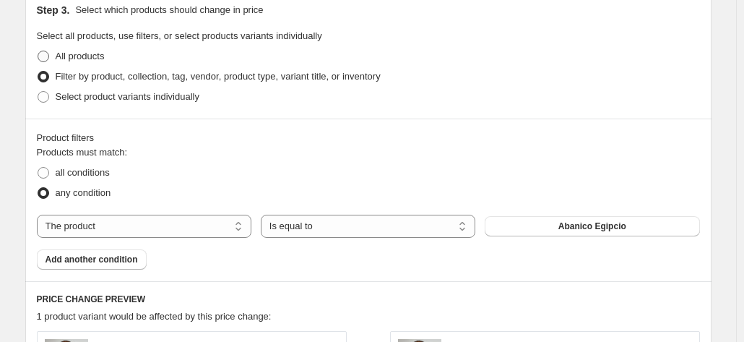
click at [46, 55] on span at bounding box center [44, 57] width 12 height 12
click at [38, 51] on input "All products" at bounding box center [38, 51] width 1 height 1
radio input "true"
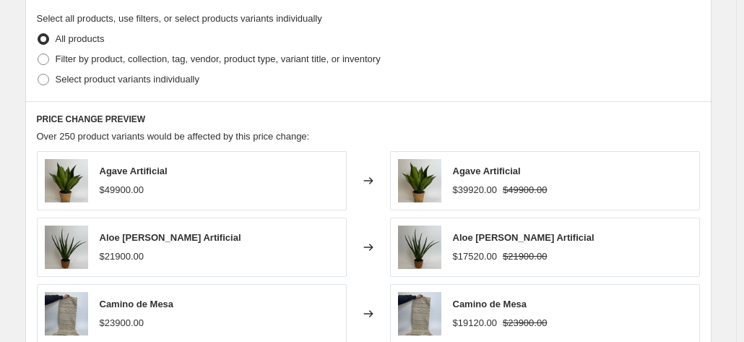
scroll to position [701, 0]
click at [53, 53] on label "Filter by product, collection, tag, vendor, product type, variant title, or inv…" at bounding box center [209, 58] width 344 height 20
click at [38, 53] on input "Filter by product, collection, tag, vendor, product type, variant title, or inv…" at bounding box center [38, 53] width 1 height 1
radio input "true"
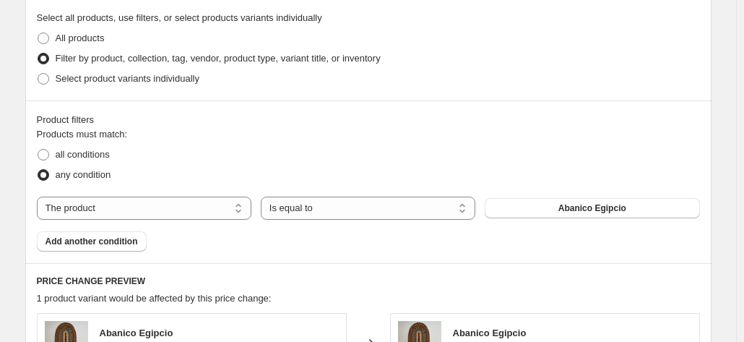
scroll to position [757, 0]
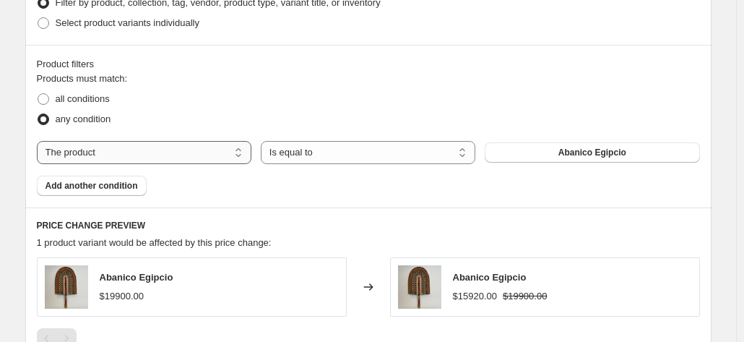
click at [231, 152] on select "The product The product's collection The product's tag The product's vendor The…" at bounding box center [144, 152] width 215 height 23
select select "tag"
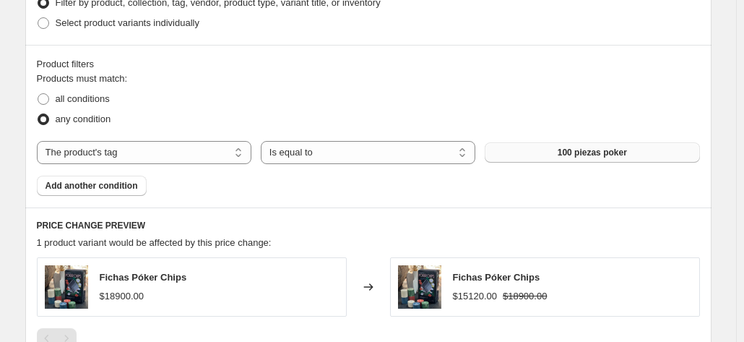
click at [574, 144] on button "100 piezas poker" at bounding box center [592, 152] width 215 height 20
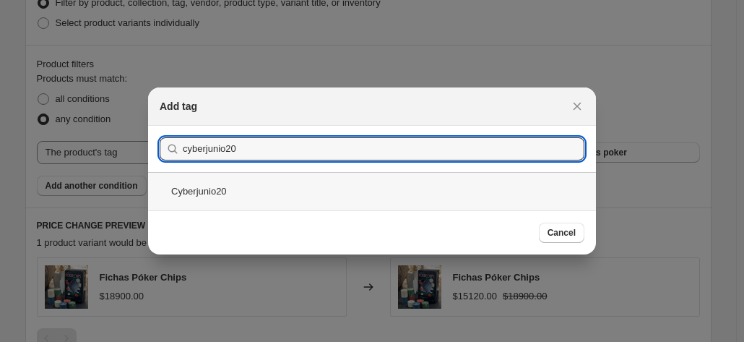
type input "cyberjunio20"
click at [233, 197] on div "Cyberjunio20" at bounding box center [372, 191] width 448 height 38
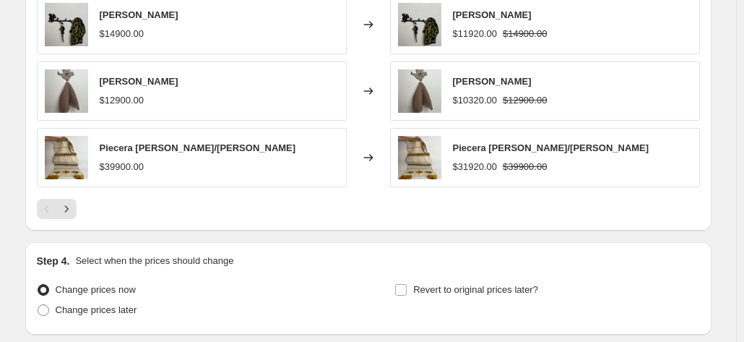
scroll to position [1261, 0]
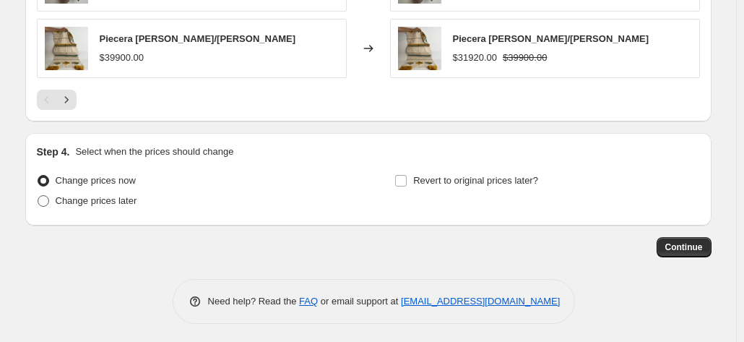
click at [47, 199] on span at bounding box center [44, 201] width 12 height 12
click at [38, 196] on input "Change prices later" at bounding box center [38, 195] width 1 height 1
radio input "true"
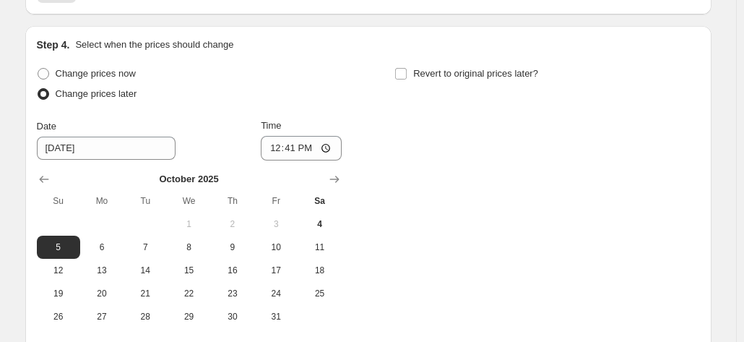
scroll to position [1377, 0]
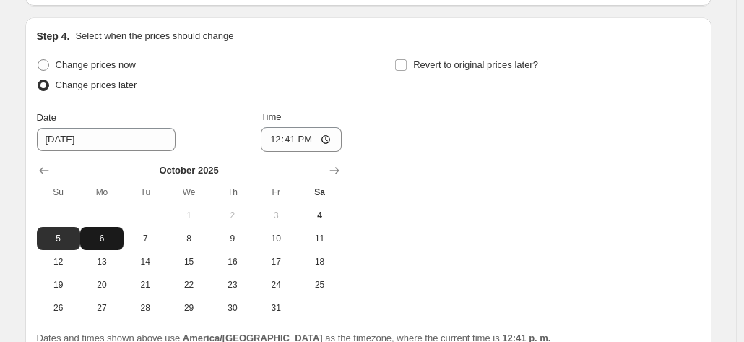
click at [105, 243] on button "6" at bounding box center [101, 238] width 43 height 23
type input "[DATE]"
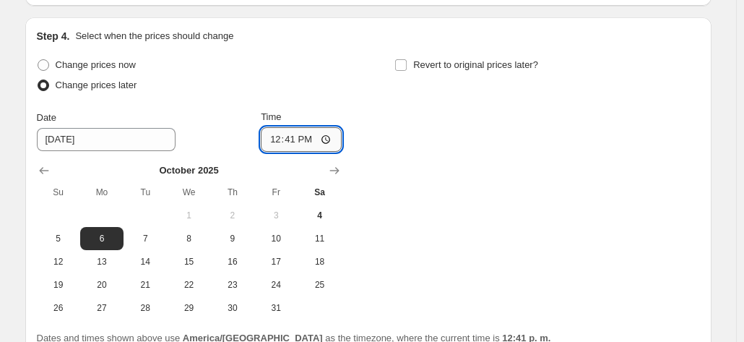
click at [292, 134] on input "12:41" at bounding box center [301, 139] width 81 height 25
type input "00:00"
click at [405, 59] on input "Revert to original prices later?" at bounding box center [401, 65] width 12 height 12
checkbox input "true"
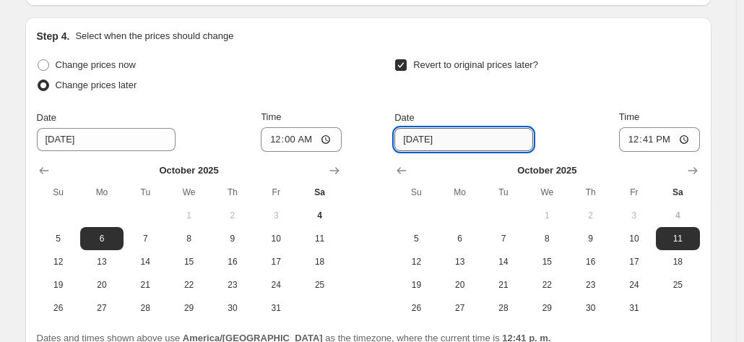
click at [461, 142] on input "[DATE]" at bounding box center [463, 139] width 139 height 23
click at [432, 137] on input "[DATE]" at bounding box center [463, 139] width 139 height 23
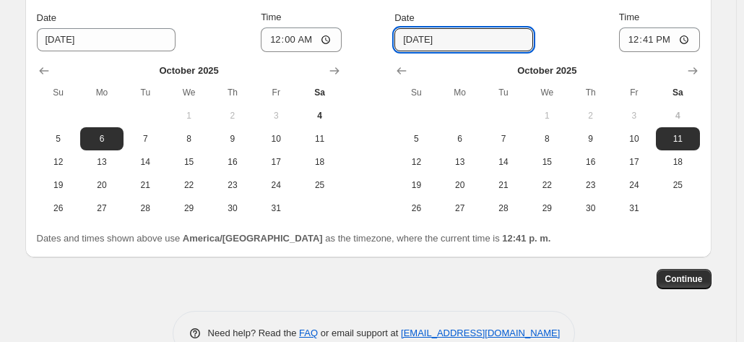
scroll to position [1481, 0]
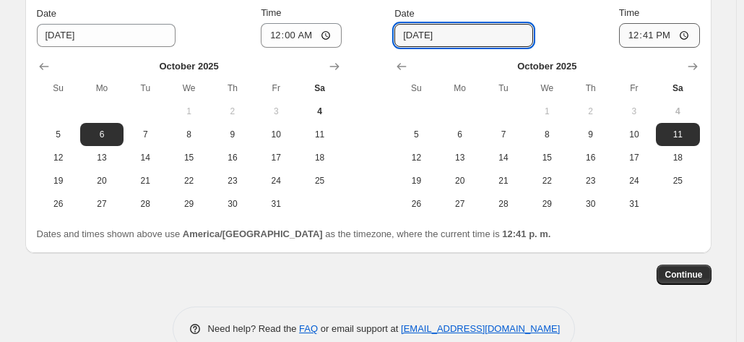
type input "[DATE]"
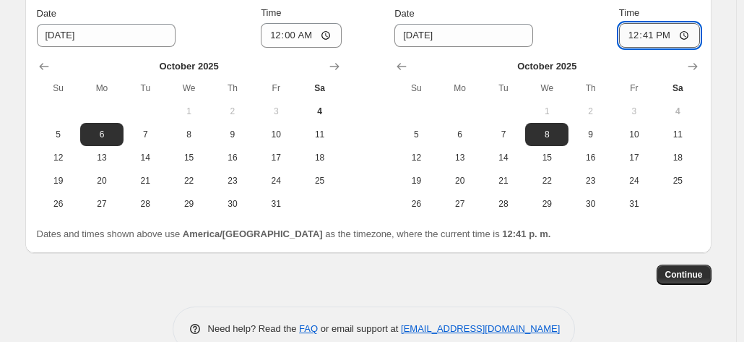
click at [651, 28] on input "12:41" at bounding box center [659, 35] width 81 height 25
type input "23:59"
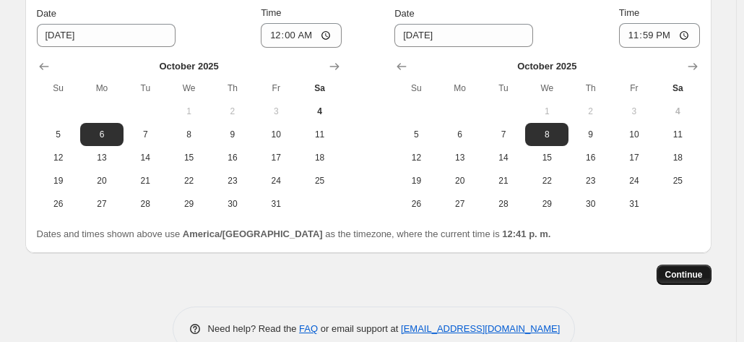
click at [684, 274] on span "Continue" at bounding box center [684, 275] width 38 height 12
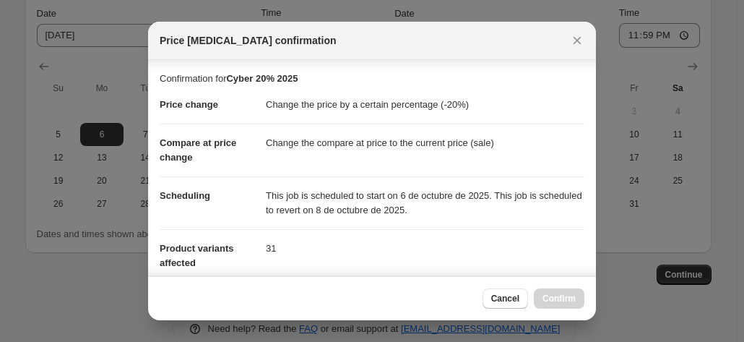
scroll to position [261, 0]
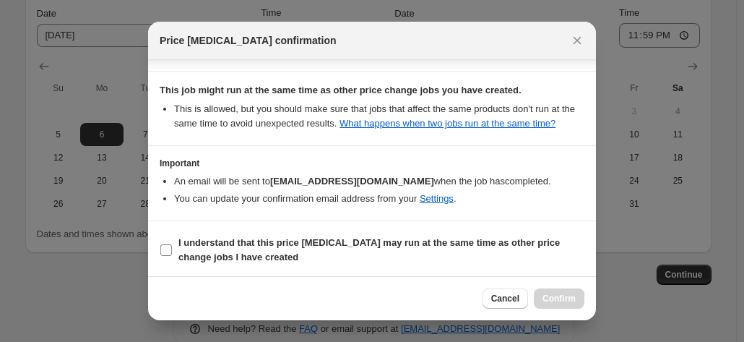
click at [162, 251] on input "I understand that this price [MEDICAL_DATA] may run at the same time as other p…" at bounding box center [166, 250] width 12 height 12
checkbox input "true"
click at [545, 294] on span "Confirm" at bounding box center [558, 299] width 33 height 12
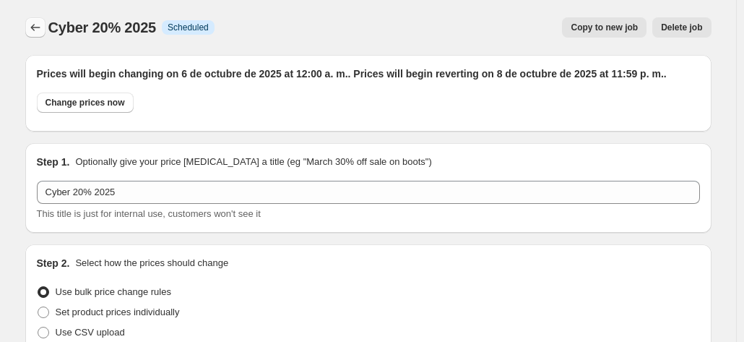
click at [40, 30] on icon "Price change jobs" at bounding box center [35, 27] width 14 height 14
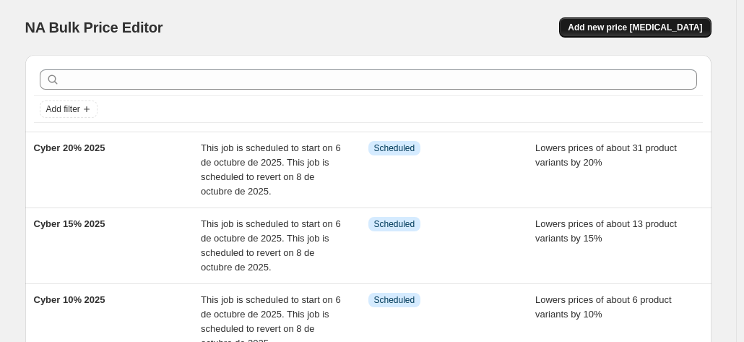
click at [628, 20] on button "Add new price [MEDICAL_DATA]" at bounding box center [635, 27] width 152 height 20
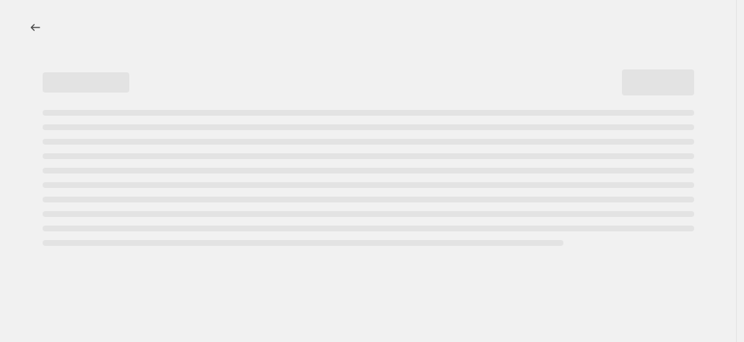
select select "percentage"
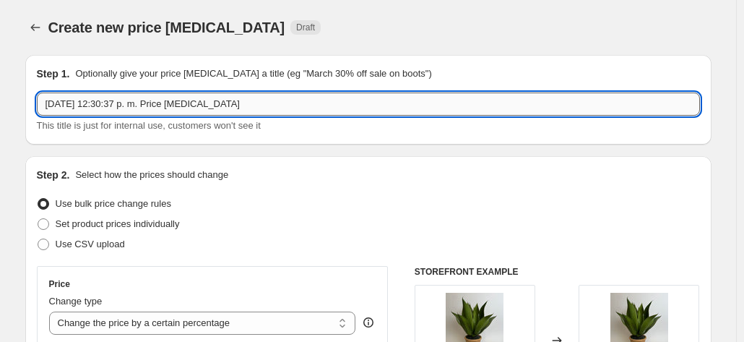
click at [118, 109] on input "[DATE] 12:30:37 p. m. Price [MEDICAL_DATA]" at bounding box center [368, 103] width 663 height 23
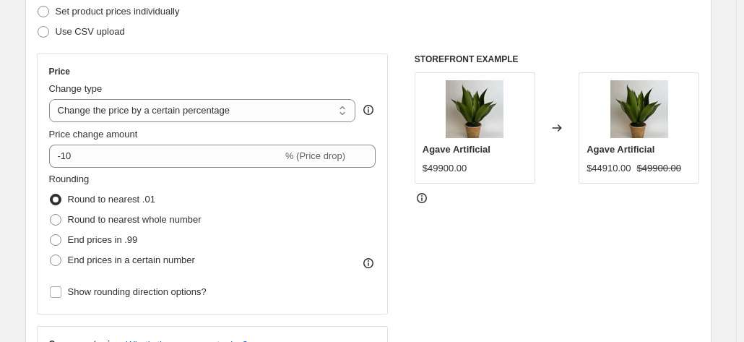
scroll to position [213, 0]
type input "Cyber 30% 2025"
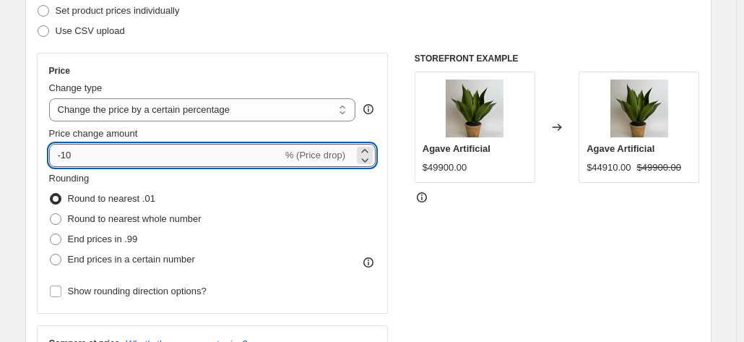
click at [91, 151] on input "-10" at bounding box center [165, 155] width 233 height 23
type input "-1"
type input "-30"
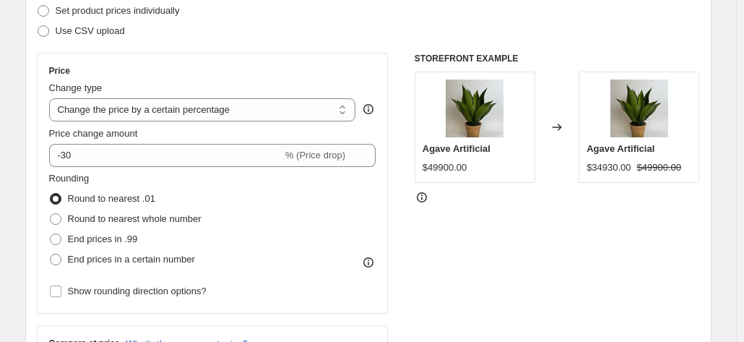
click at [298, 249] on div "Rounding Round to nearest .01 Round to nearest whole number End prices in .99 E…" at bounding box center [212, 220] width 327 height 98
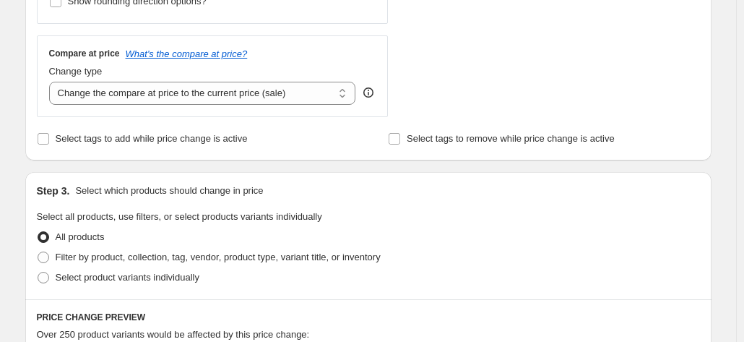
scroll to position [506, 0]
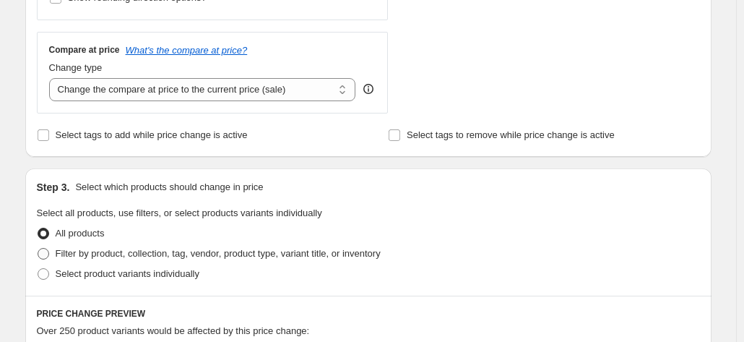
click at [49, 253] on span at bounding box center [44, 254] width 12 height 12
click at [38, 248] on input "Filter by product, collection, tag, vendor, product type, variant title, or inv…" at bounding box center [38, 248] width 1 height 1
radio input "true"
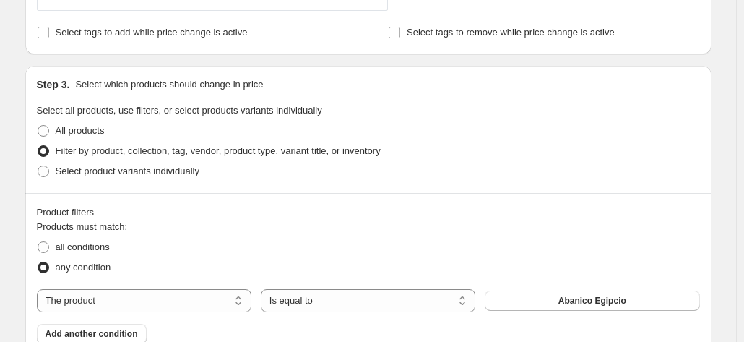
scroll to position [659, 0]
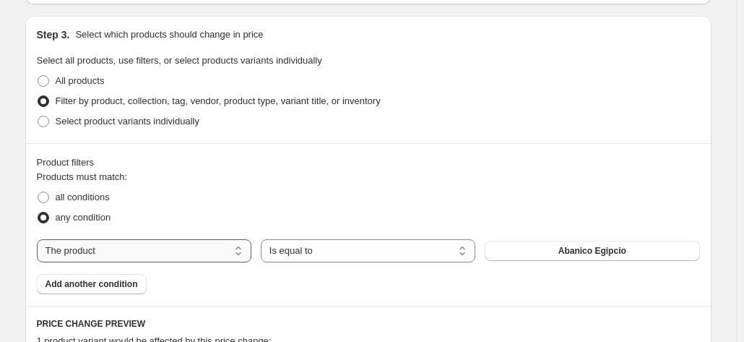
click at [121, 248] on select "The product The product's collection The product's tag The product's vendor The…" at bounding box center [144, 250] width 215 height 23
select select "tag"
click at [586, 252] on span "100 piezas poker" at bounding box center [592, 251] width 69 height 12
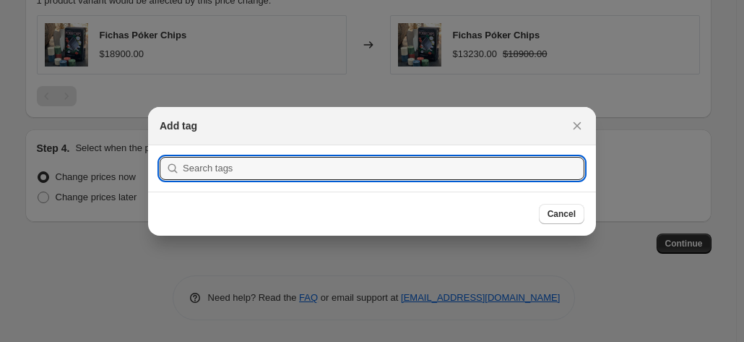
scroll to position [0, 0]
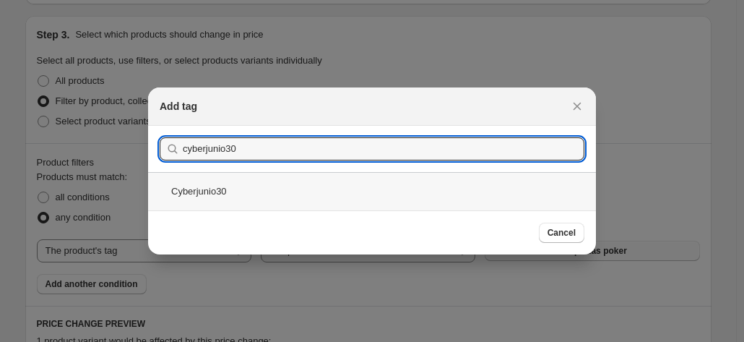
type input "cyberjunio30"
click at [218, 191] on div "Cyberjunio30" at bounding box center [372, 191] width 448 height 38
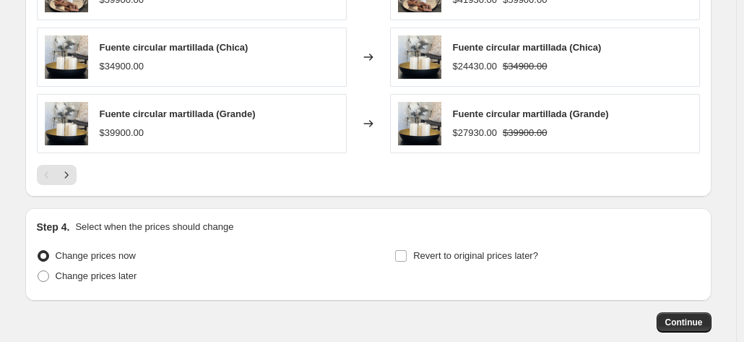
scroll to position [1261, 0]
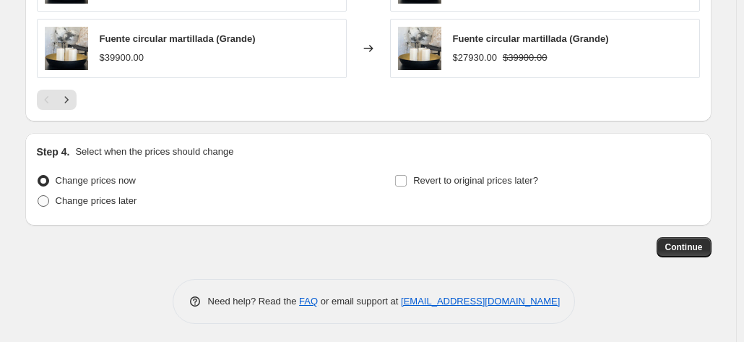
click at [48, 196] on span at bounding box center [44, 201] width 12 height 12
click at [38, 196] on input "Change prices later" at bounding box center [38, 195] width 1 height 1
radio input "true"
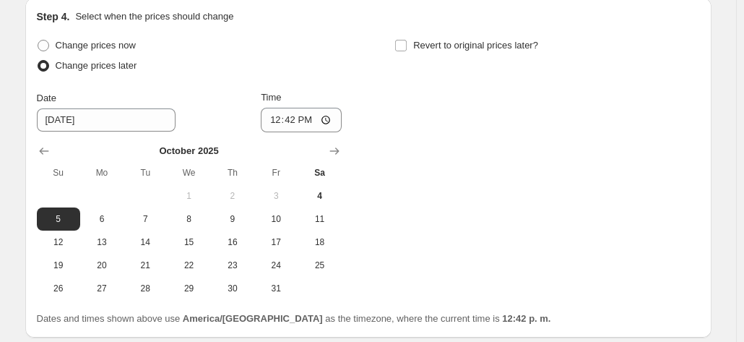
scroll to position [1398, 0]
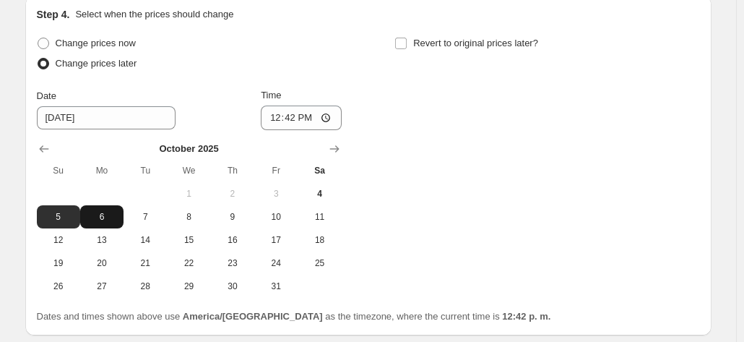
click at [113, 215] on span "6" at bounding box center [102, 217] width 32 height 12
type input "[DATE]"
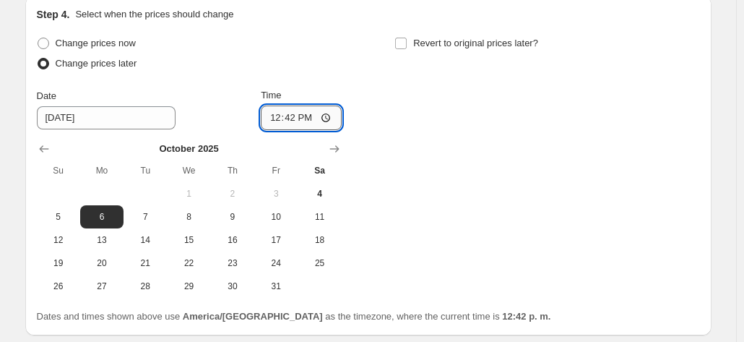
click at [295, 115] on input "12:42" at bounding box center [301, 117] width 81 height 25
type input "00:00"
click at [407, 37] on span at bounding box center [400, 43] width 13 height 13
click at [407, 38] on input "Revert to original prices later?" at bounding box center [401, 44] width 12 height 12
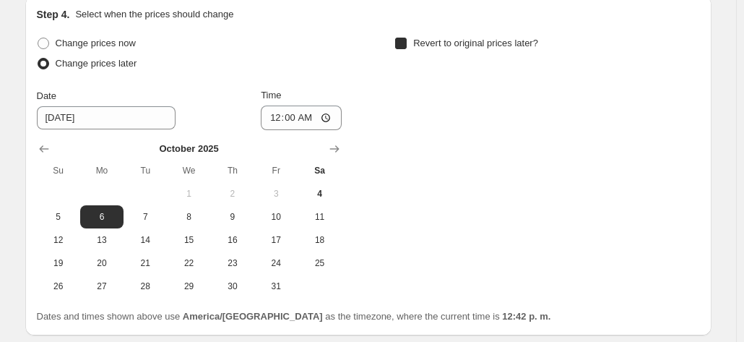
checkbox input "true"
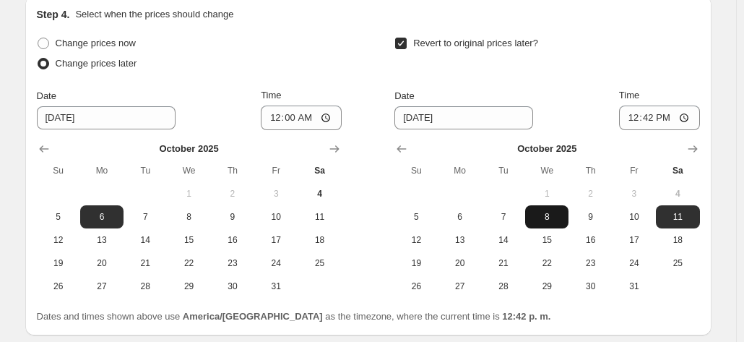
click at [547, 212] on span "8" at bounding box center [547, 217] width 32 height 12
type input "[DATE]"
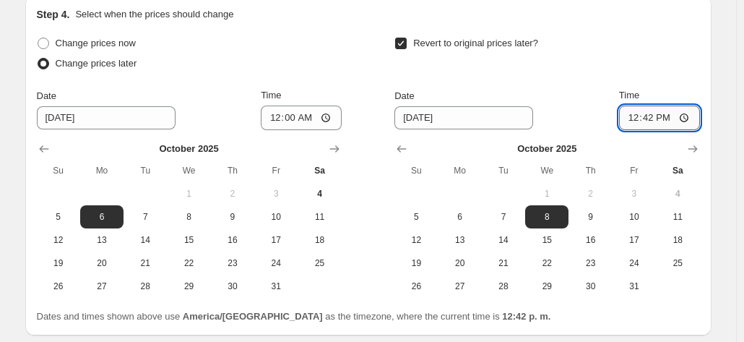
click at [647, 121] on input "12:42" at bounding box center [659, 117] width 81 height 25
type input "23:59"
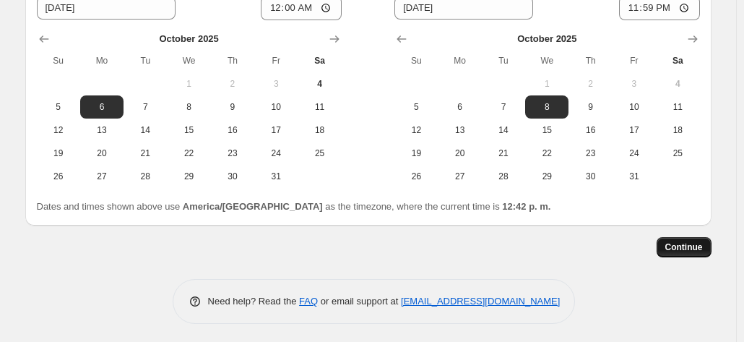
click at [688, 238] on button "Continue" at bounding box center [684, 247] width 55 height 20
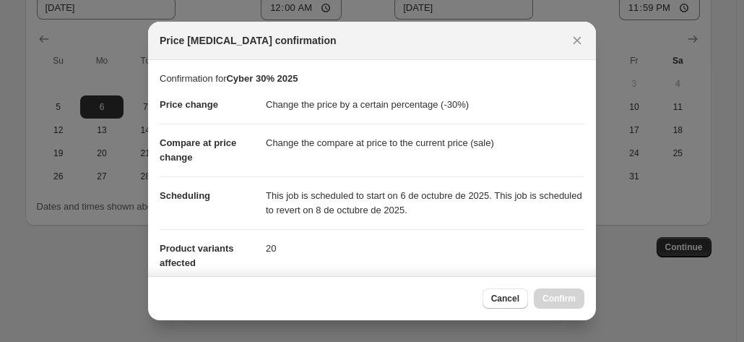
scroll to position [261, 0]
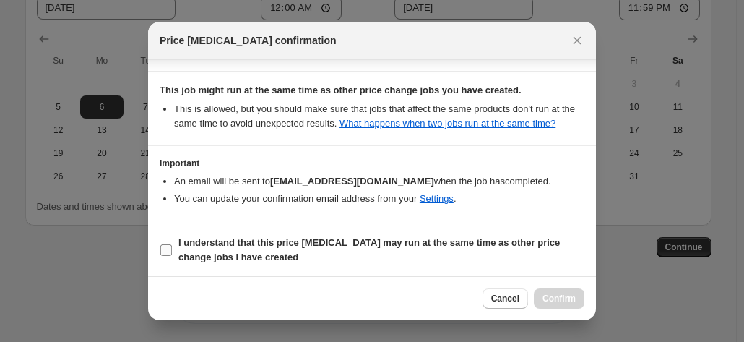
click at [162, 244] on input "I understand that this price [MEDICAL_DATA] may run at the same time as other p…" at bounding box center [166, 250] width 12 height 12
checkbox input "true"
click at [545, 294] on span "Confirm" at bounding box center [558, 299] width 33 height 12
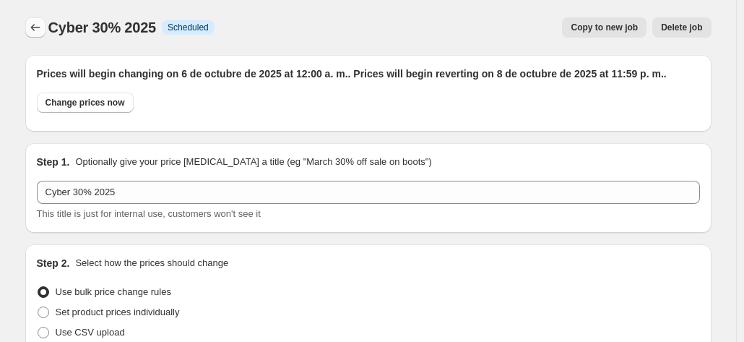
click at [36, 28] on icon "Price change jobs" at bounding box center [35, 27] width 14 height 14
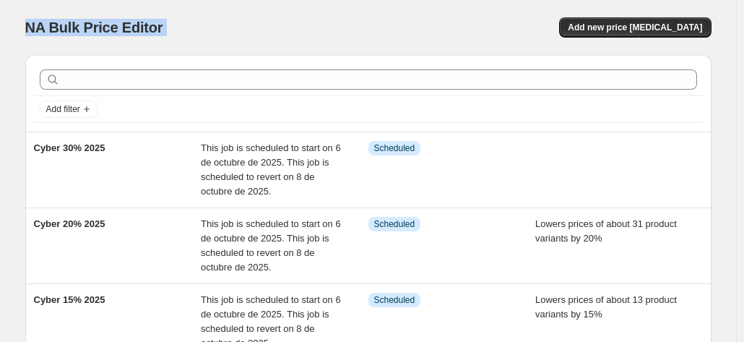
drag, startPoint x: 36, startPoint y: 28, endPoint x: 207, endPoint y: 33, distance: 170.5
click at [207, 33] on div "NA Bulk Price Editor" at bounding box center [190, 27] width 330 height 20
click at [367, 50] on div "NA Bulk Price Editor. This page is ready NA Bulk Price Editor Add new price [ME…" at bounding box center [368, 27] width 686 height 55
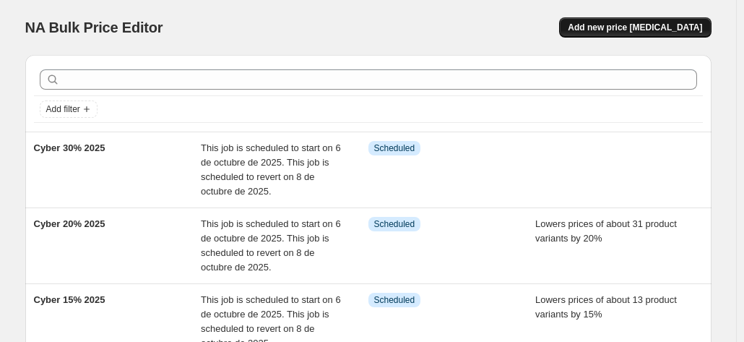
click at [667, 18] on button "Add new price [MEDICAL_DATA]" at bounding box center [635, 27] width 152 height 20
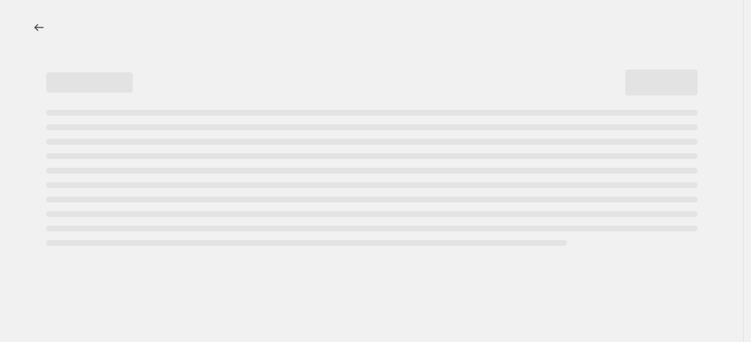
select select "percentage"
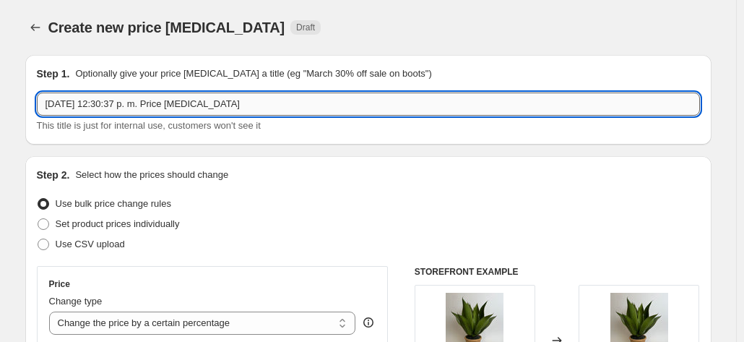
click at [74, 112] on input "[DATE] 12:30:37 p. m. Price [MEDICAL_DATA]" at bounding box center [368, 103] width 663 height 23
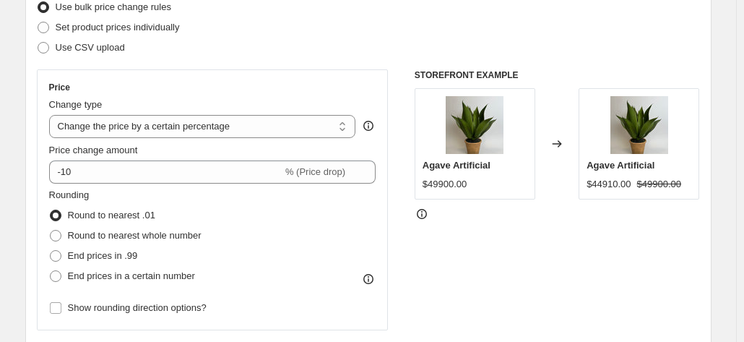
scroll to position [198, 0]
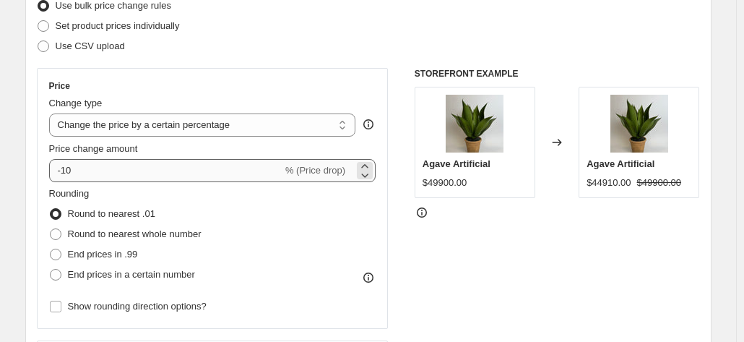
type input "Cyber 40% 2025"
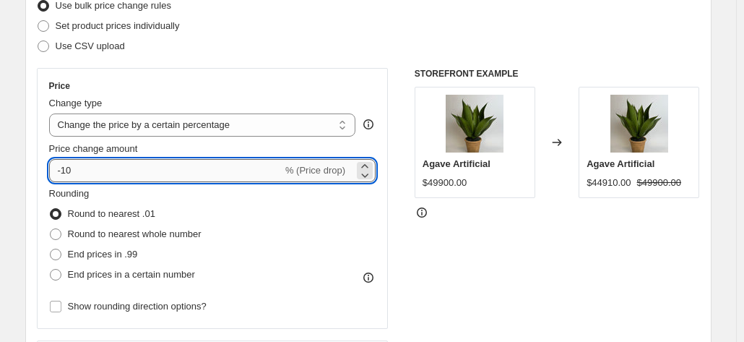
click at [69, 170] on input "-10" at bounding box center [165, 170] width 233 height 23
type input "-40"
click at [271, 245] on div "Rounding Round to nearest .01 Round to nearest whole number End prices in .99 E…" at bounding box center [212, 235] width 327 height 98
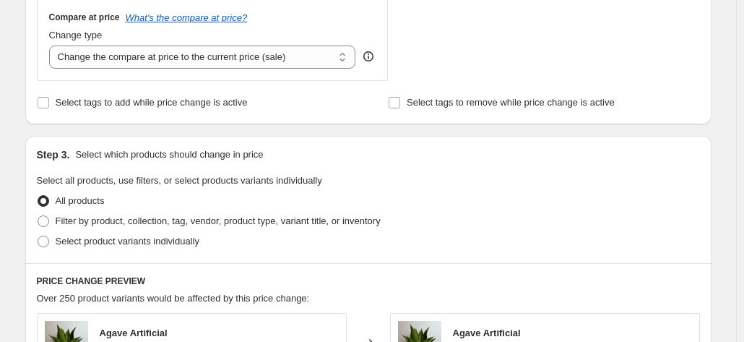
scroll to position [540, 0]
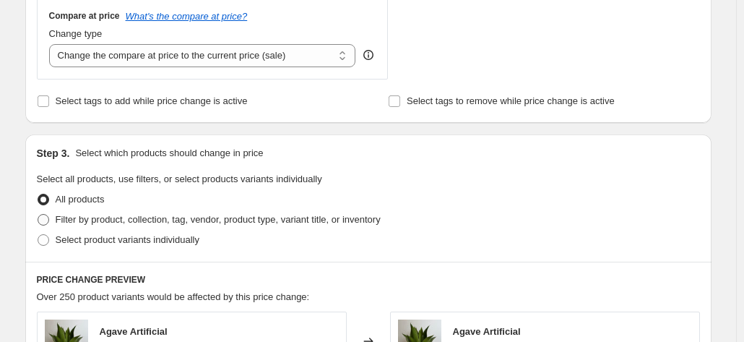
click at [48, 219] on span at bounding box center [44, 220] width 12 height 12
click at [38, 215] on input "Filter by product, collection, tag, vendor, product type, variant title, or inv…" at bounding box center [38, 214] width 1 height 1
radio input "true"
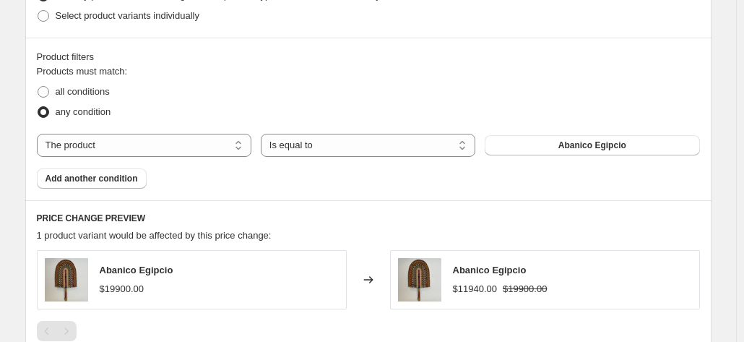
scroll to position [796, 0]
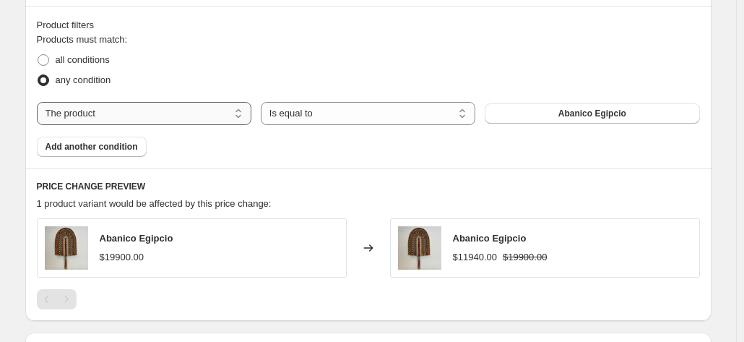
click at [217, 110] on select "The product The product's collection The product's tag The product's vendor The…" at bounding box center [144, 113] width 215 height 23
select select "tag"
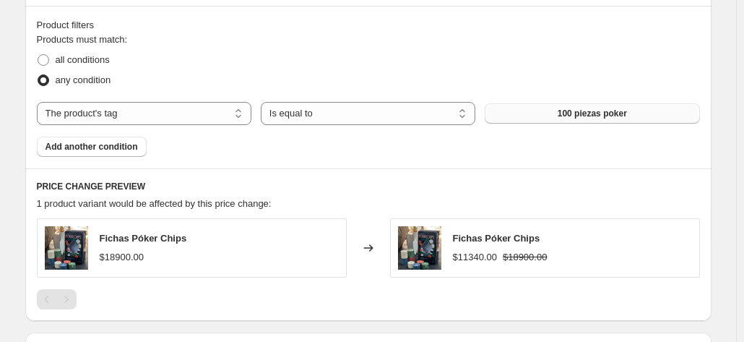
click at [553, 121] on button "100 piezas poker" at bounding box center [592, 113] width 215 height 20
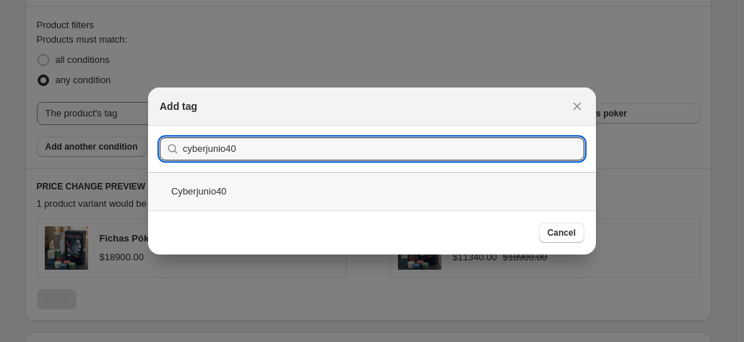
type input "cyberjunio40"
click at [238, 194] on div "Cyberjunio40" at bounding box center [372, 191] width 448 height 38
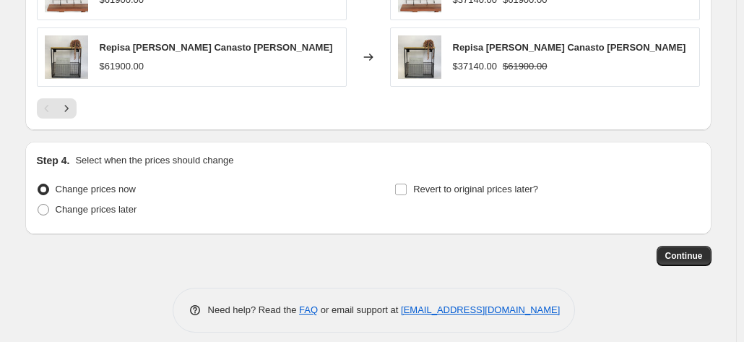
scroll to position [1261, 0]
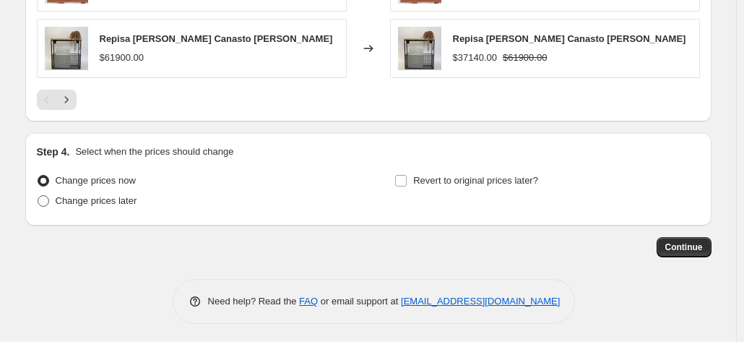
click at [42, 200] on span at bounding box center [44, 201] width 12 height 12
click at [38, 196] on input "Change prices later" at bounding box center [38, 195] width 1 height 1
radio input "true"
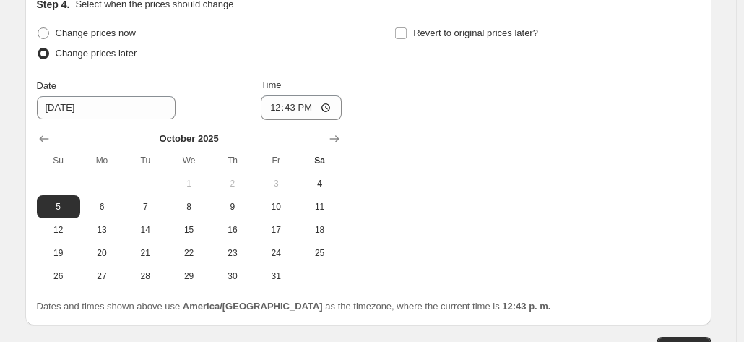
scroll to position [1411, 0]
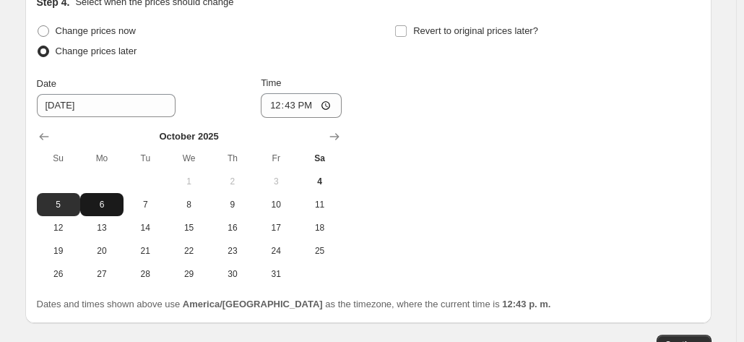
click at [110, 199] on span "6" at bounding box center [102, 205] width 32 height 12
type input "[DATE]"
click at [402, 30] on input "Revert to original prices later?" at bounding box center [401, 31] width 12 height 12
checkbox input "true"
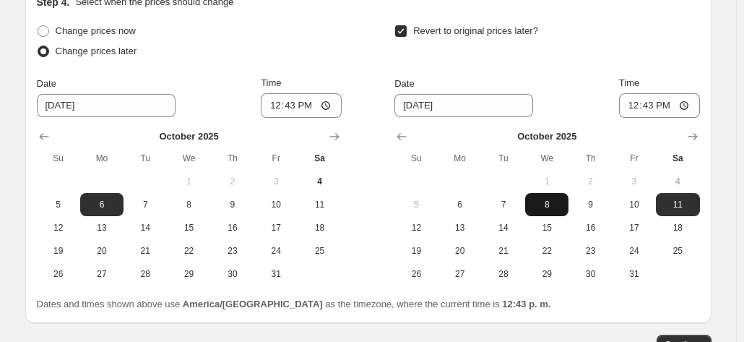
click at [549, 199] on span "8" at bounding box center [547, 205] width 32 height 12
type input "[DATE]"
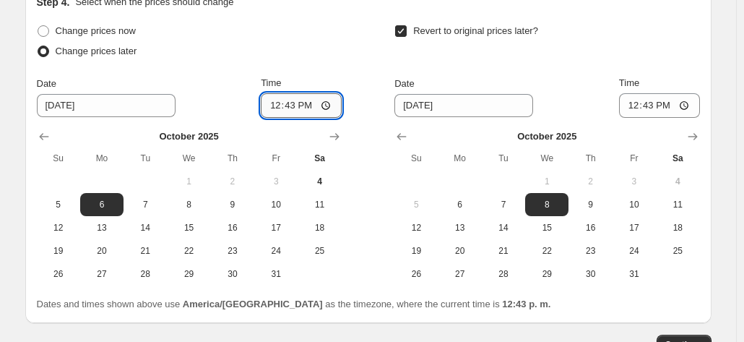
click at [286, 101] on input "12:43" at bounding box center [301, 105] width 81 height 25
type input "00:00"
click at [657, 105] on input "12:43" at bounding box center [659, 105] width 81 height 25
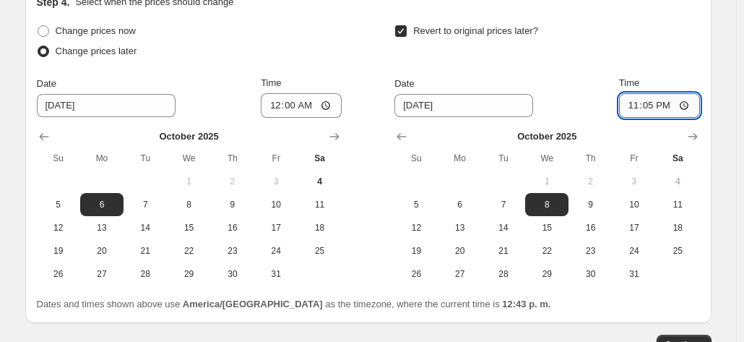
type input "23:59"
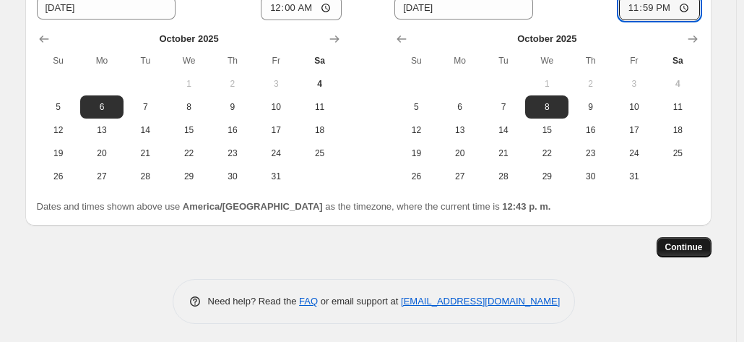
click at [688, 241] on span "Continue" at bounding box center [684, 247] width 38 height 12
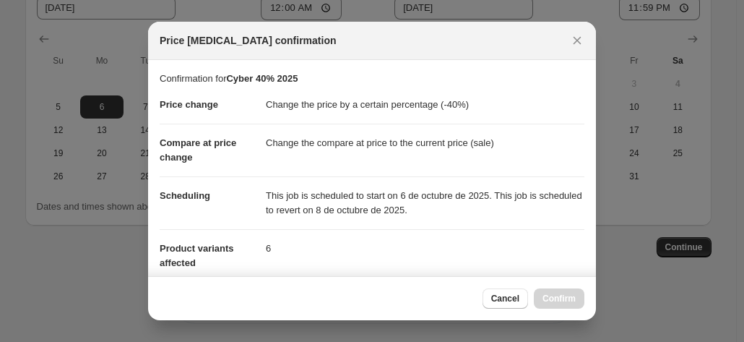
scroll to position [261, 0]
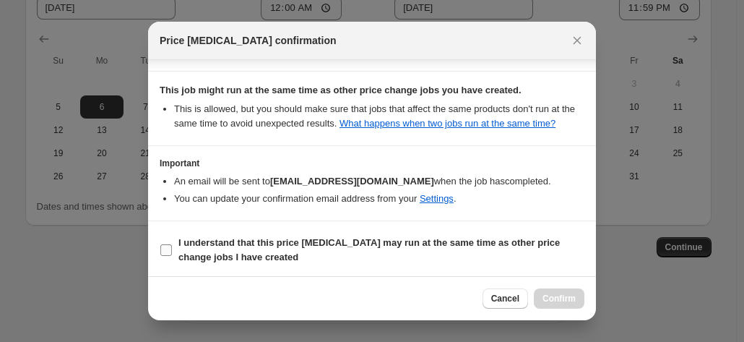
click at [165, 249] on input "I understand that this price [MEDICAL_DATA] may run at the same time as other p…" at bounding box center [166, 250] width 12 height 12
checkbox input "true"
click at [565, 293] on button "Confirm" at bounding box center [559, 298] width 51 height 20
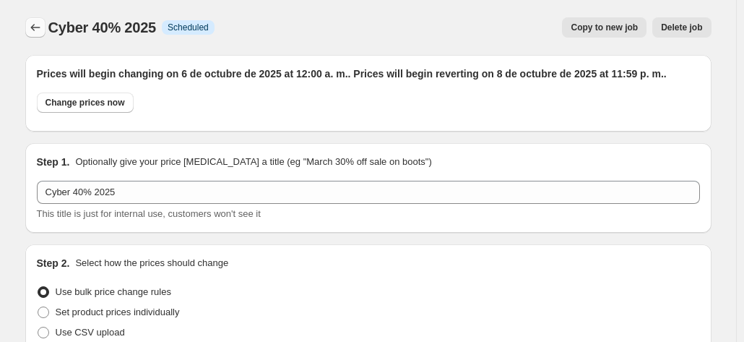
click at [35, 28] on icon "Price change jobs" at bounding box center [34, 27] width 9 height 7
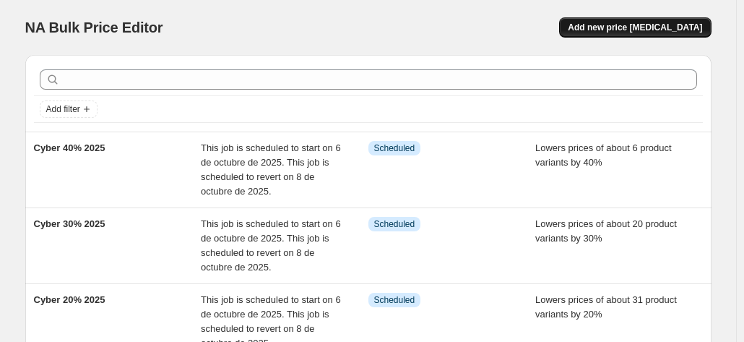
click at [610, 23] on span "Add new price [MEDICAL_DATA]" at bounding box center [635, 28] width 134 height 12
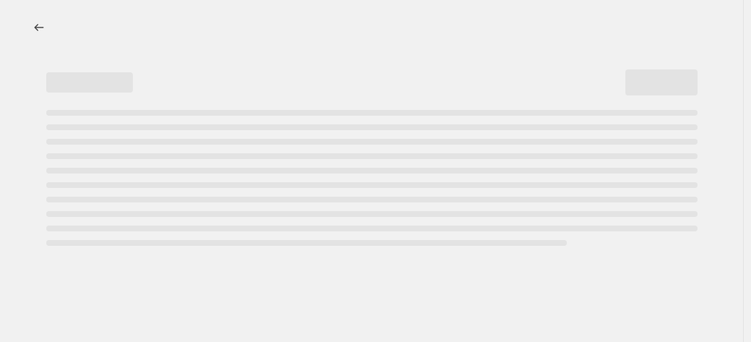
select select "percentage"
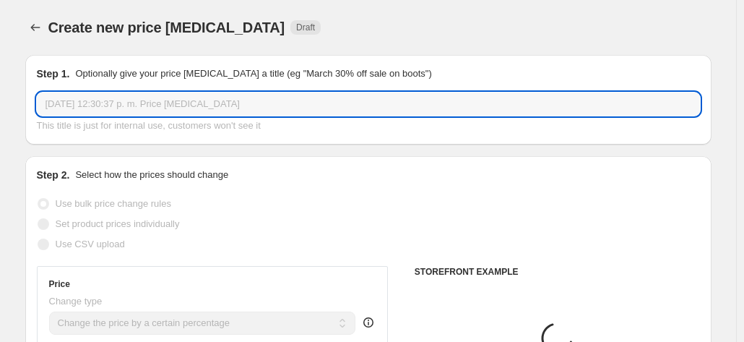
click at [79, 103] on input "[DATE] 12:30:37 p. m. Price [MEDICAL_DATA]" at bounding box center [368, 103] width 663 height 23
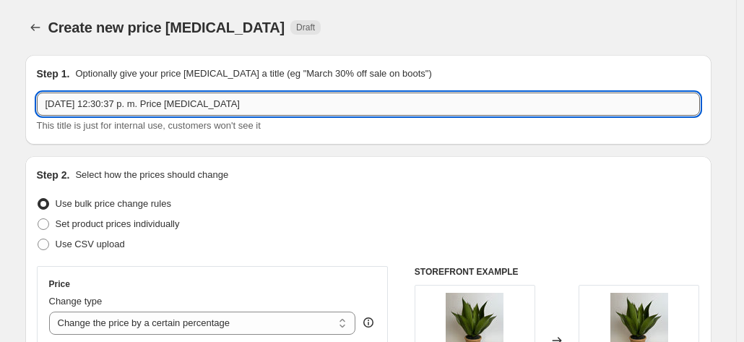
click at [79, 103] on input "[DATE] 12:30:37 p. m. Price [MEDICAL_DATA]" at bounding box center [368, 103] width 663 height 23
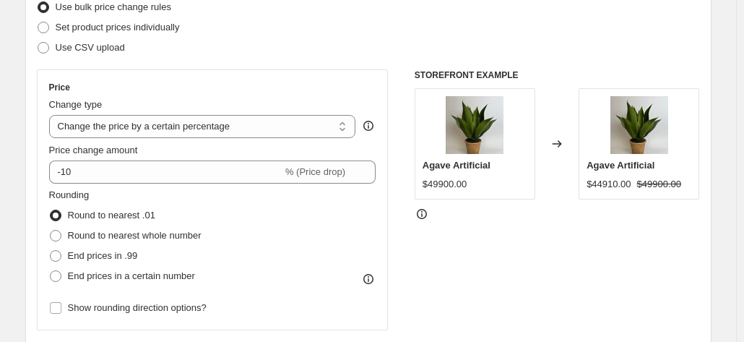
scroll to position [202, 0]
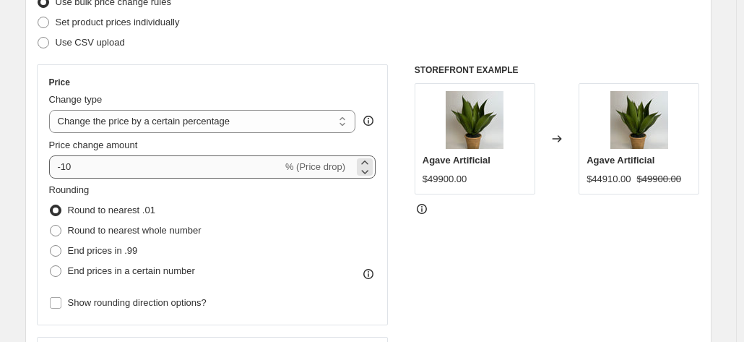
type input "Cyber 50% 2025"
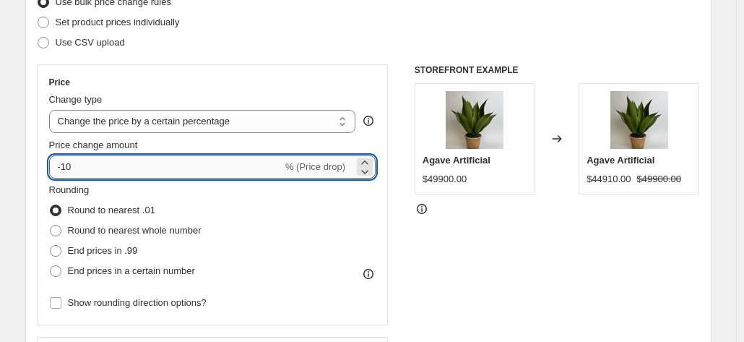
click at [69, 170] on input "-10" at bounding box center [165, 166] width 233 height 23
type input "-8"
type input "-50"
click at [241, 248] on div "Rounding Round to nearest .01 Round to nearest whole number End prices in .99 E…" at bounding box center [212, 232] width 327 height 98
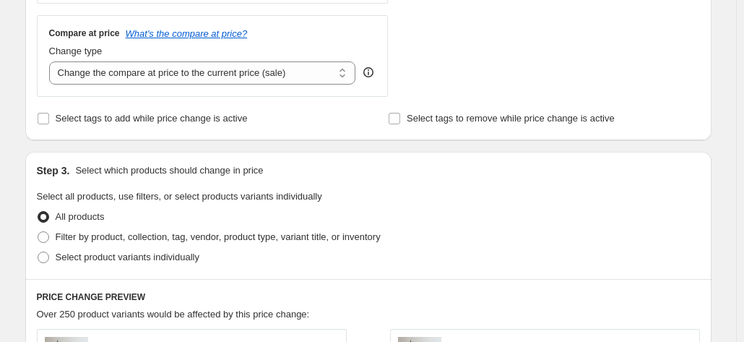
scroll to position [524, 0]
click at [49, 235] on span at bounding box center [44, 236] width 12 height 12
click at [38, 231] on input "Filter by product, collection, tag, vendor, product type, variant title, or inv…" at bounding box center [38, 230] width 1 height 1
radio input "true"
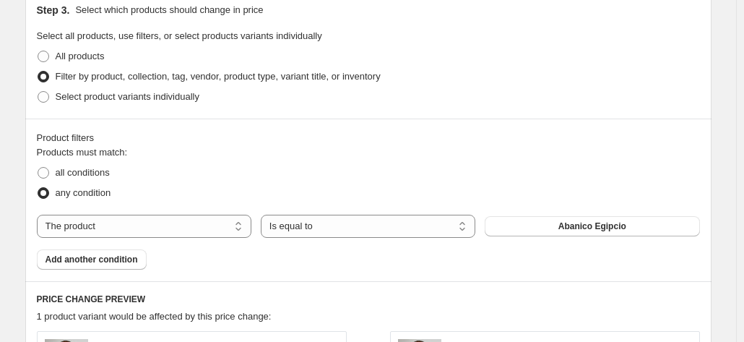
scroll to position [690, 0]
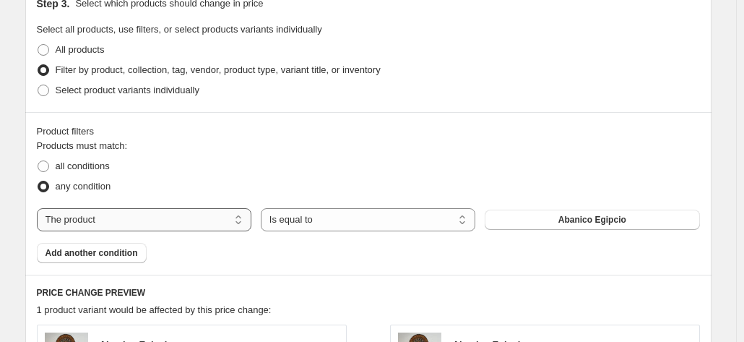
click at [90, 215] on select "The product The product's collection The product's tag The product's vendor The…" at bounding box center [144, 219] width 215 height 23
select select "tag"
click at [579, 219] on span "100 piezas poker" at bounding box center [592, 220] width 69 height 12
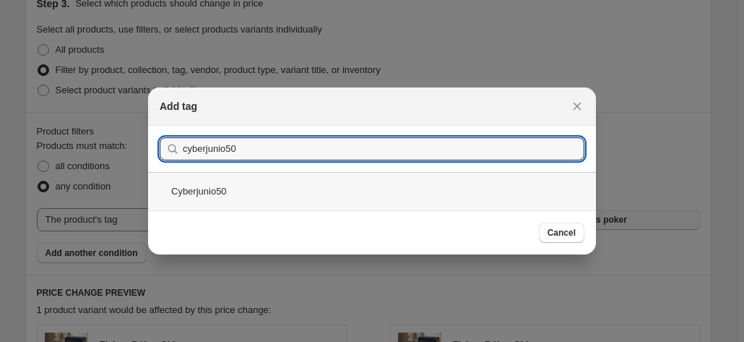
type input "cyberjunio50"
click at [207, 186] on div "Cyberjunio50" at bounding box center [372, 191] width 448 height 38
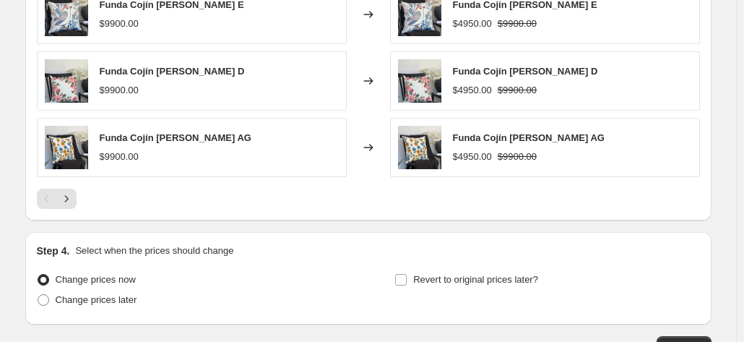
scroll to position [1261, 0]
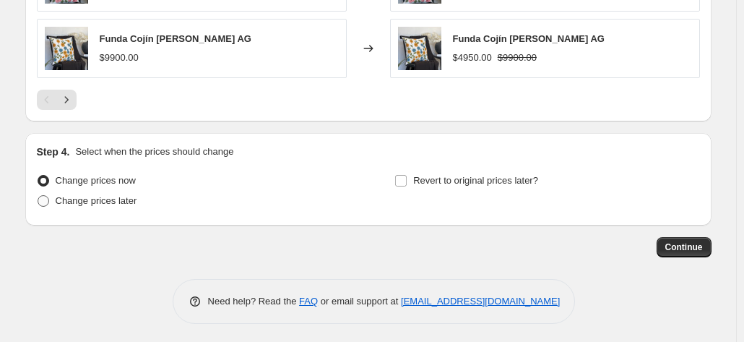
click at [49, 198] on span at bounding box center [44, 201] width 12 height 12
click at [38, 196] on input "Change prices later" at bounding box center [38, 195] width 1 height 1
radio input "true"
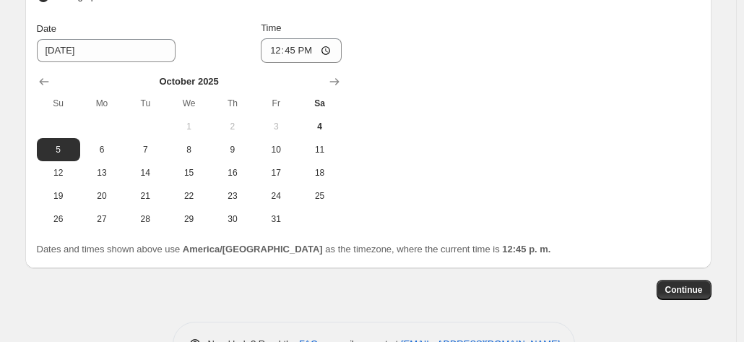
scroll to position [1466, 0]
click at [106, 153] on button "6" at bounding box center [101, 148] width 43 height 23
type input "[DATE]"
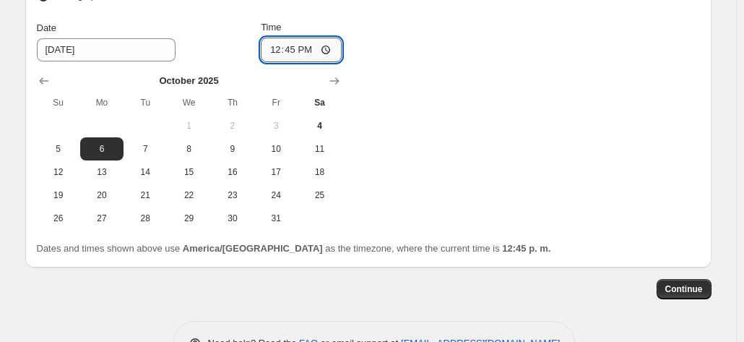
click at [293, 45] on input "12:45" at bounding box center [301, 50] width 81 height 25
type input "00:00"
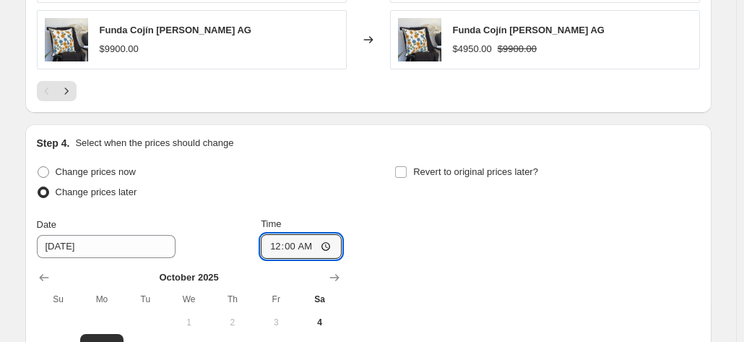
click at [397, 168] on div "Change prices now Change prices later Date [DATE] Time 00:00 [DATE] Su Mo Tu We…" at bounding box center [368, 294] width 663 height 264
click at [402, 168] on input "Revert to original prices later?" at bounding box center [401, 172] width 12 height 12
checkbox input "true"
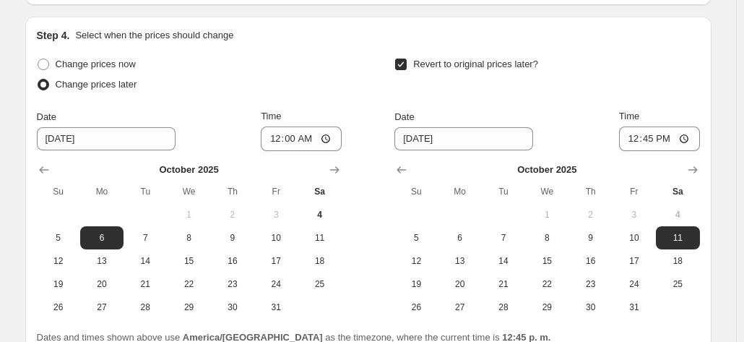
scroll to position [1378, 0]
click at [553, 238] on span "8" at bounding box center [547, 237] width 32 height 12
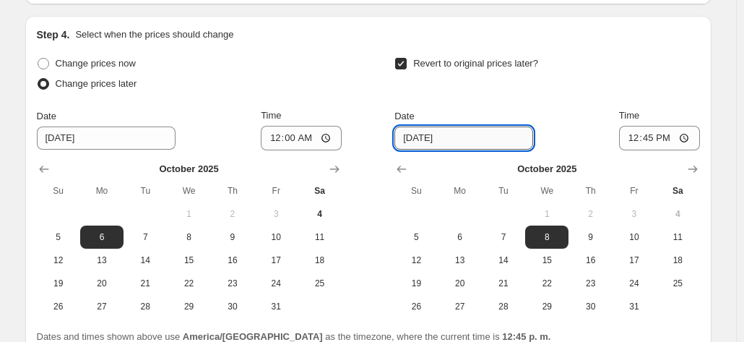
click at [414, 131] on input "[DATE]" at bounding box center [463, 137] width 139 height 23
type input "[DATE]"
click at [657, 135] on input "12:45" at bounding box center [659, 138] width 81 height 25
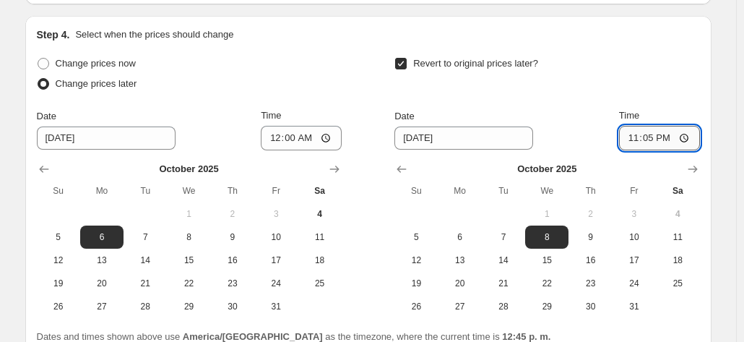
type input "23:59"
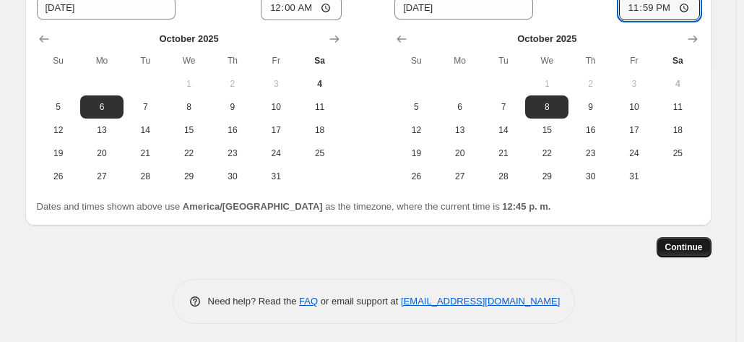
click at [685, 251] on button "Continue" at bounding box center [684, 247] width 55 height 20
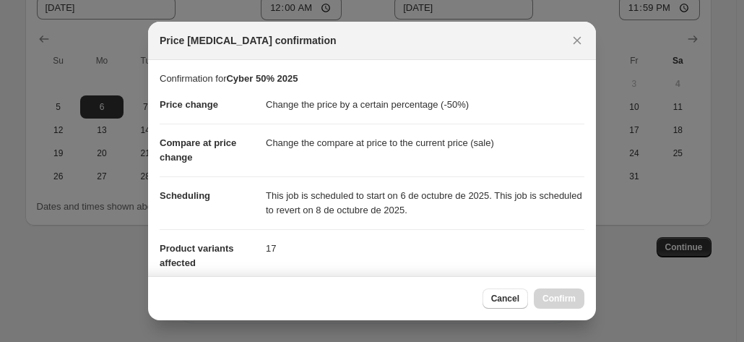
scroll to position [261, 0]
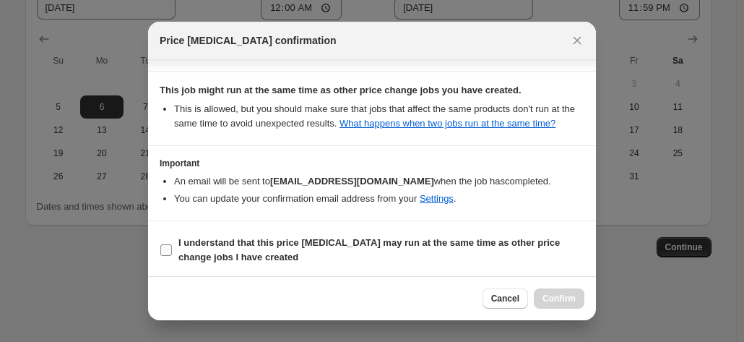
click at [168, 248] on input "I understand that this price [MEDICAL_DATA] may run at the same time as other p…" at bounding box center [166, 250] width 12 height 12
checkbox input "true"
click at [561, 307] on button "Confirm" at bounding box center [559, 298] width 51 height 20
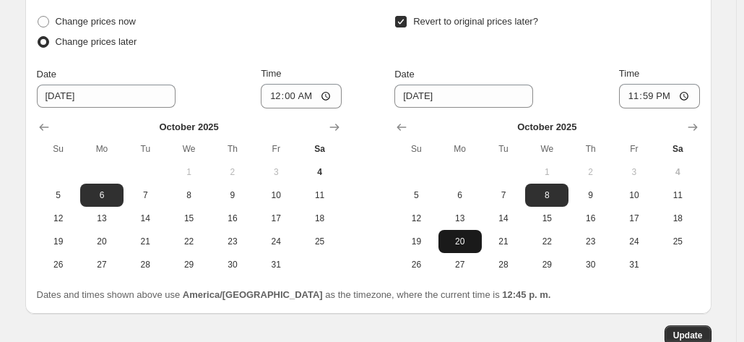
scroll to position [1596, 0]
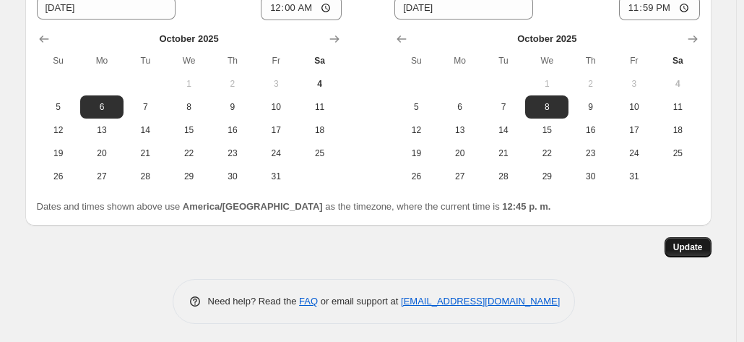
click at [692, 237] on button "Update" at bounding box center [688, 247] width 47 height 20
click at [686, 244] on span "Update" at bounding box center [688, 247] width 30 height 12
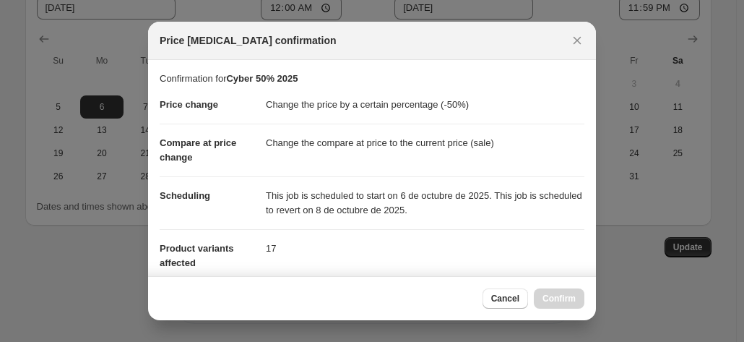
scroll to position [261, 0]
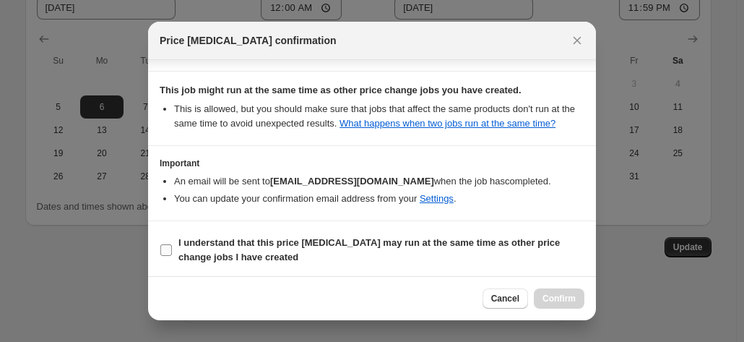
click at [160, 240] on label "I understand that this price [MEDICAL_DATA] may run at the same time as other p…" at bounding box center [372, 250] width 425 height 35
click at [160, 244] on input "I understand that this price [MEDICAL_DATA] may run at the same time as other p…" at bounding box center [166, 250] width 12 height 12
checkbox input "true"
click at [565, 292] on button "Confirm" at bounding box center [559, 298] width 51 height 20
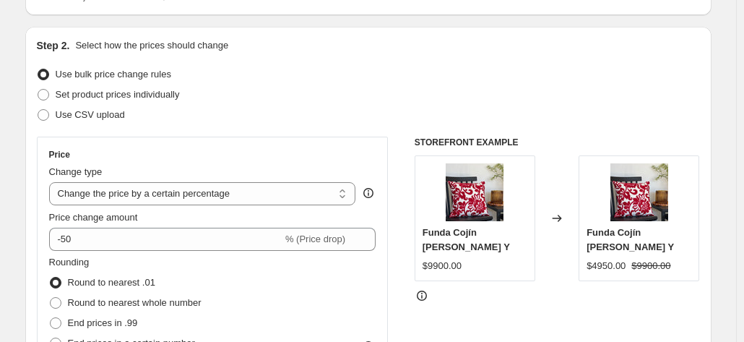
scroll to position [0, 0]
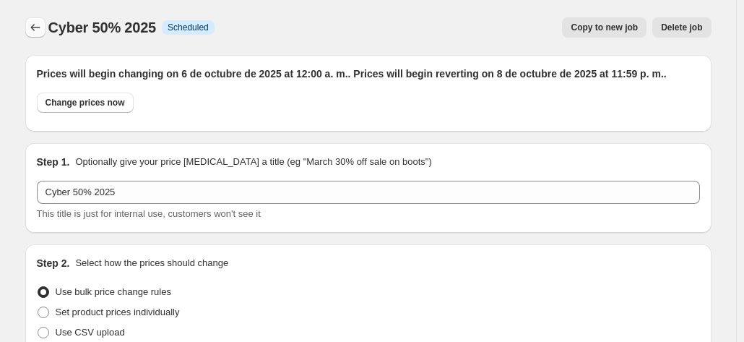
click at [33, 28] on icon "Price change jobs" at bounding box center [35, 27] width 14 height 14
